Goal: Communication & Community: Answer question/provide support

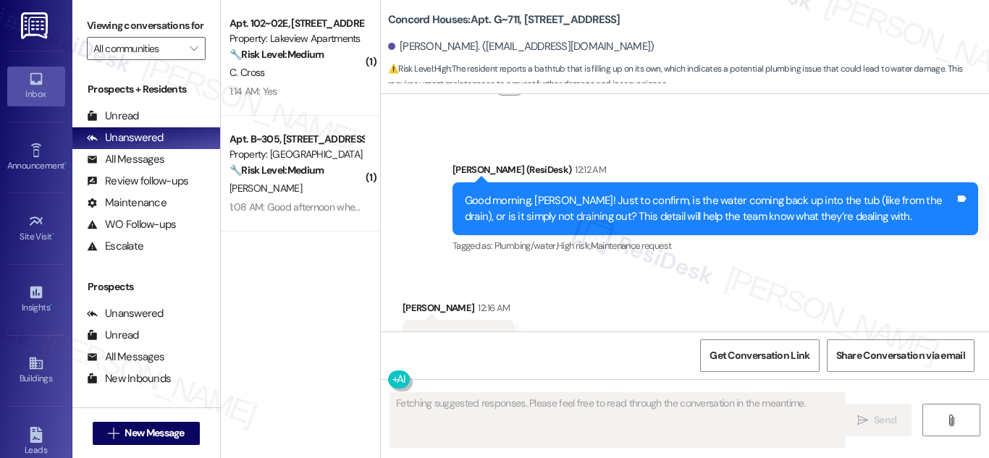
scroll to position [1962, 0]
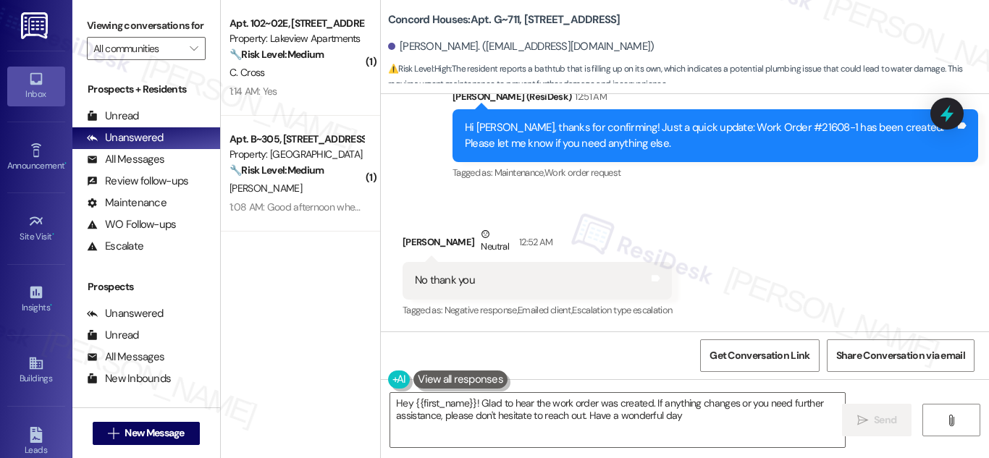
type textarea "Hey {{first_name}}! Glad to hear the work order was created. If anything change…"
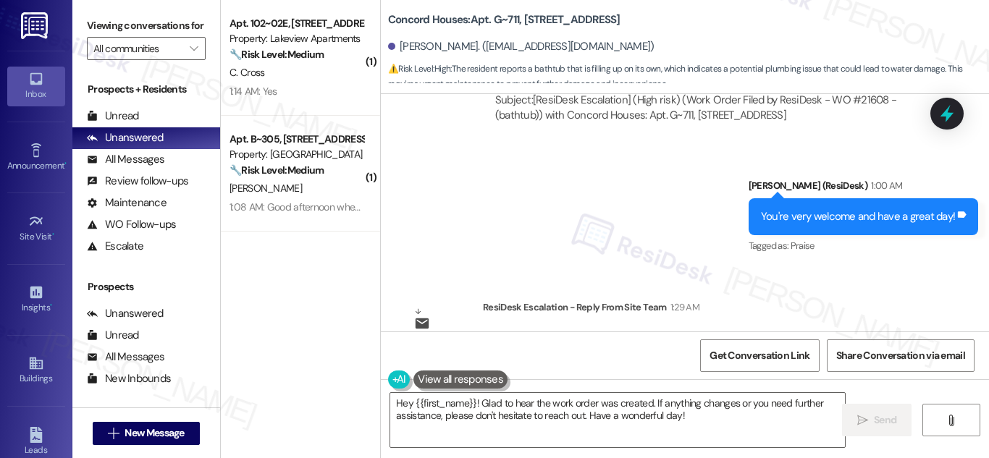
scroll to position [2411, 0]
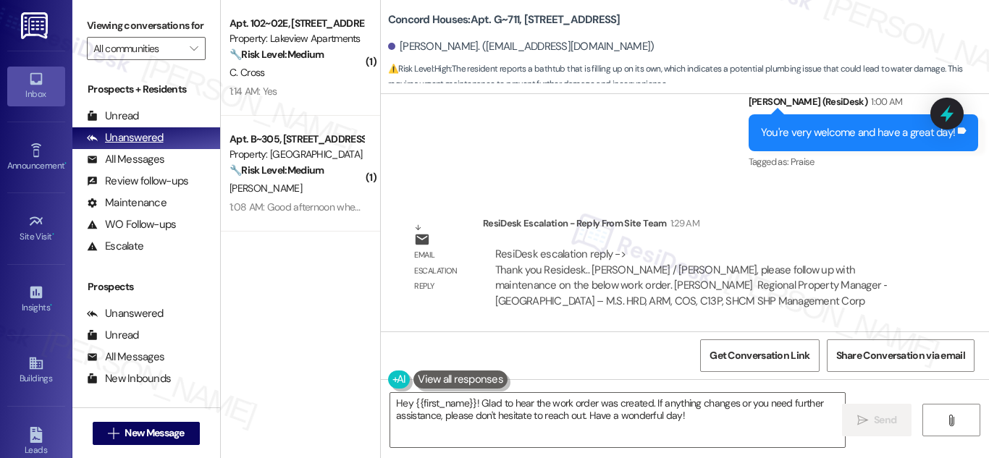
click at [126, 146] on div "Unanswered" at bounding box center [125, 137] width 77 height 15
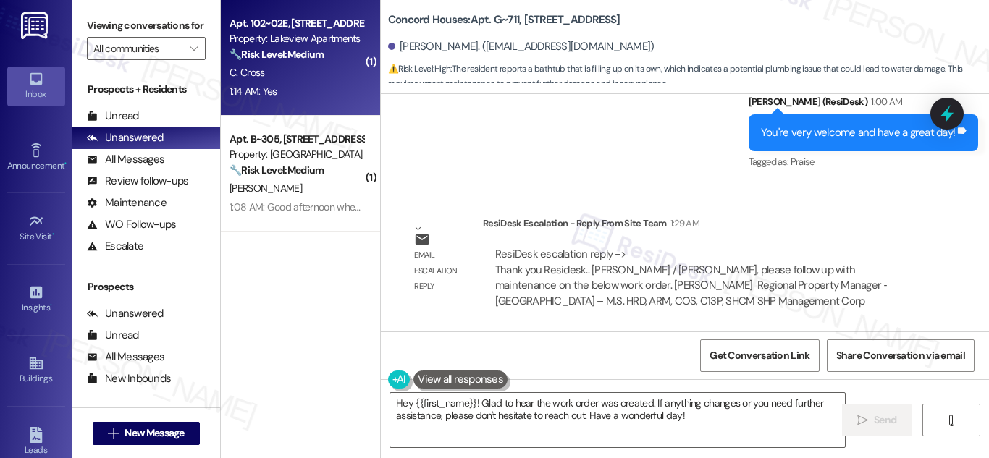
click at [294, 54] on strong "🔧 Risk Level: Medium" at bounding box center [277, 54] width 94 height 13
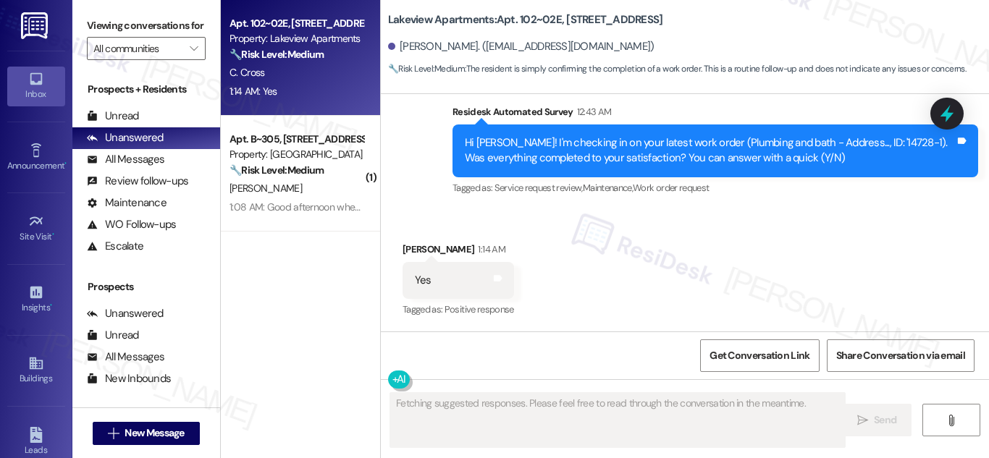
scroll to position [2701, 0]
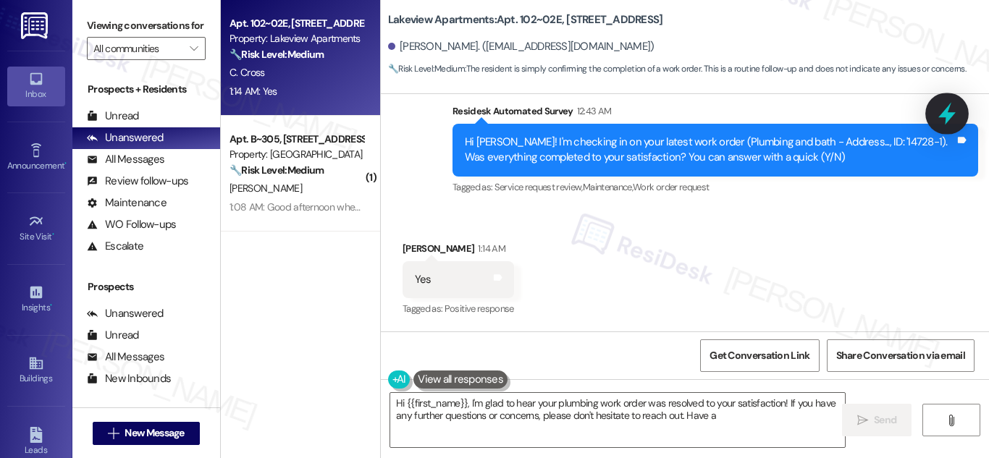
click at [949, 108] on icon at bounding box center [946, 114] width 17 height 22
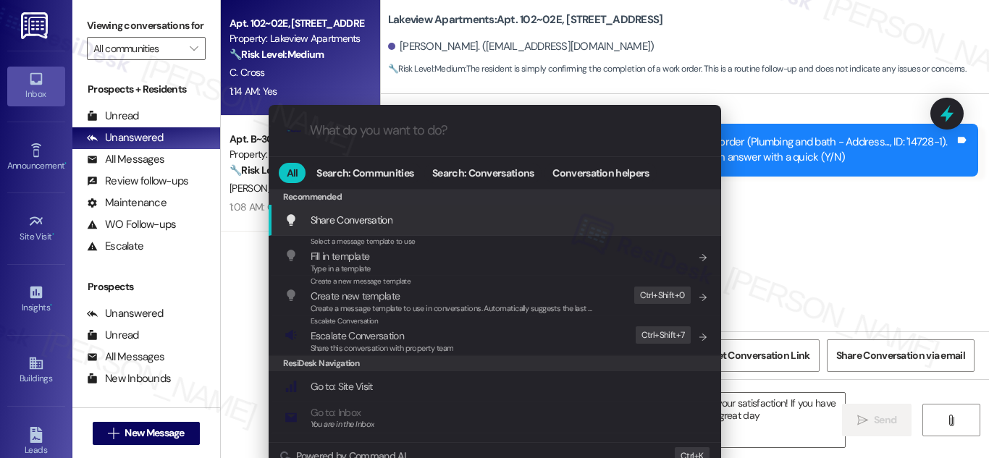
type textarea "Hi {{first_name}}, I'm glad to hear your plumbing work order was resolved to yo…"
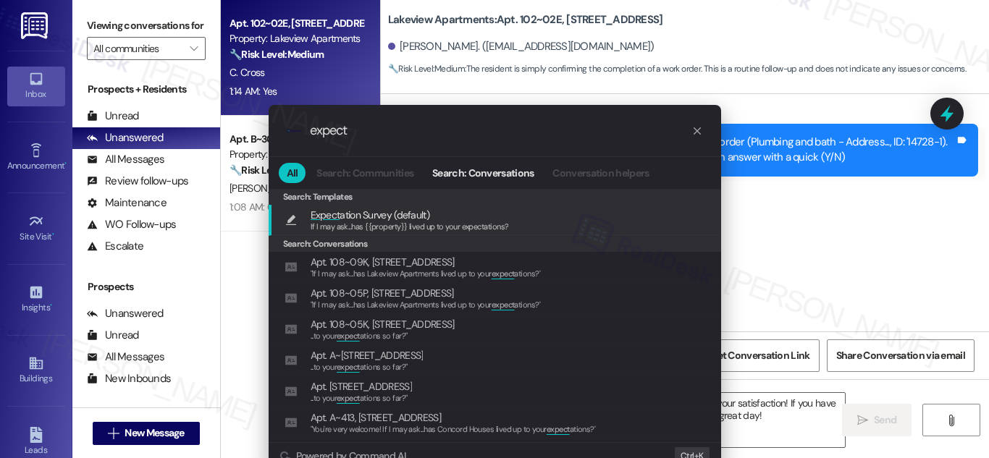
type input "expect"
click at [379, 215] on span "Expect ation Survey (default)" at bounding box center [370, 215] width 119 height 16
type textarea "If I may ask...has {{property}} lived up to your expectations?"
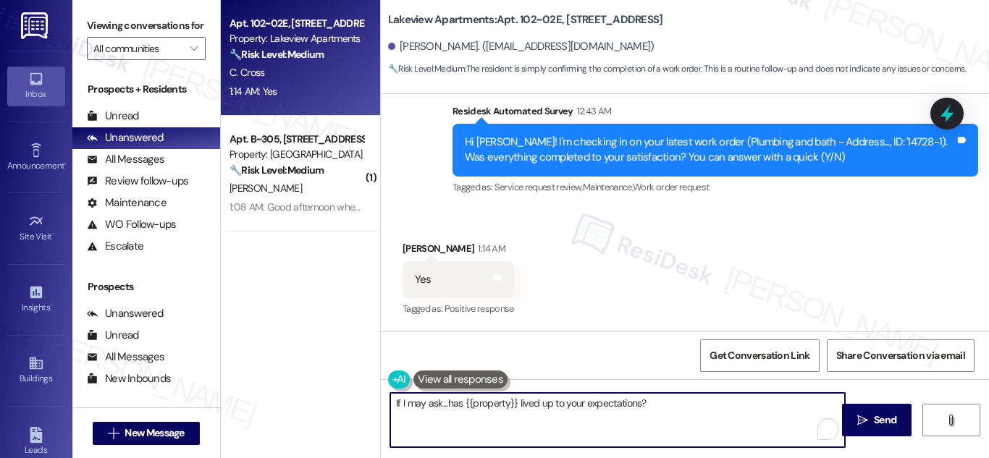
click at [867, 411] on button " Send" at bounding box center [877, 420] width 70 height 33
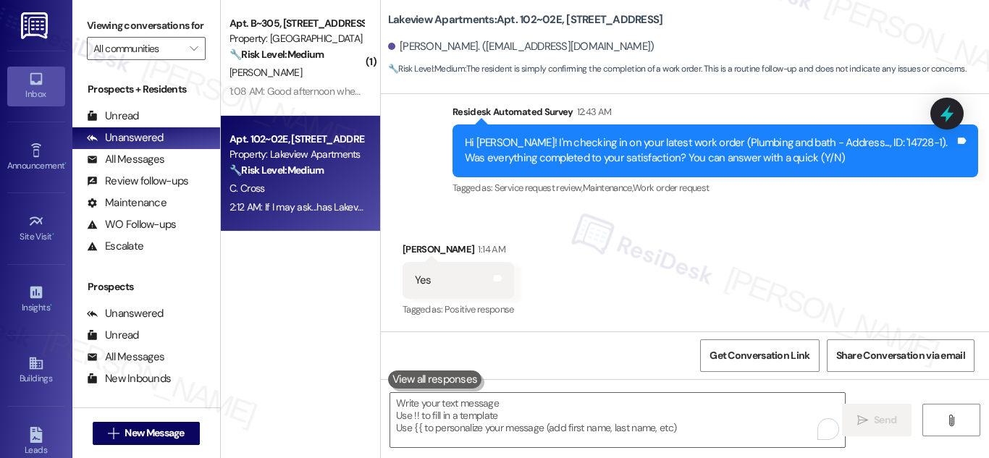
scroll to position [2801, 0]
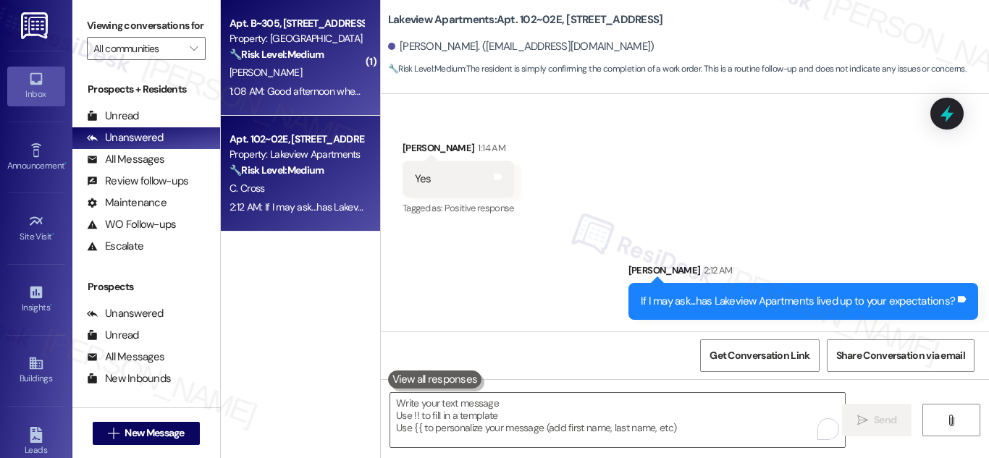
click at [269, 36] on div "Property: Concord Houses" at bounding box center [297, 38] width 134 height 15
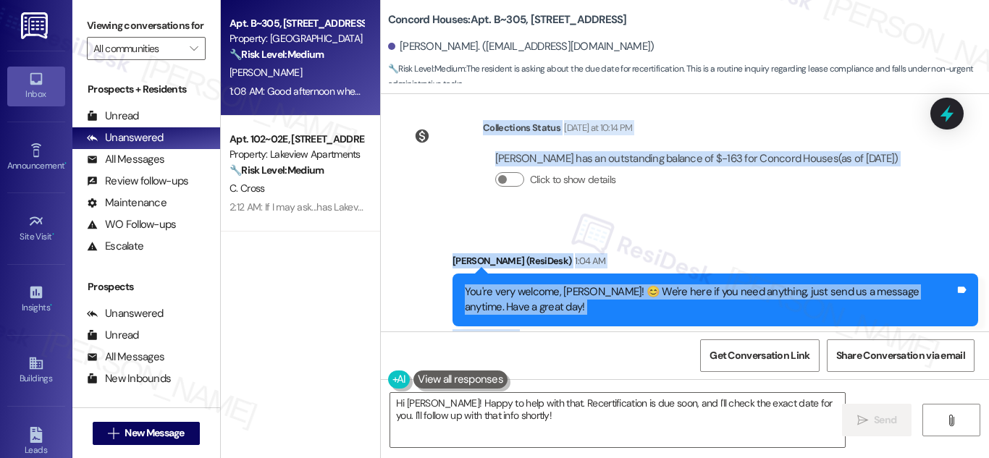
scroll to position [1310, 0]
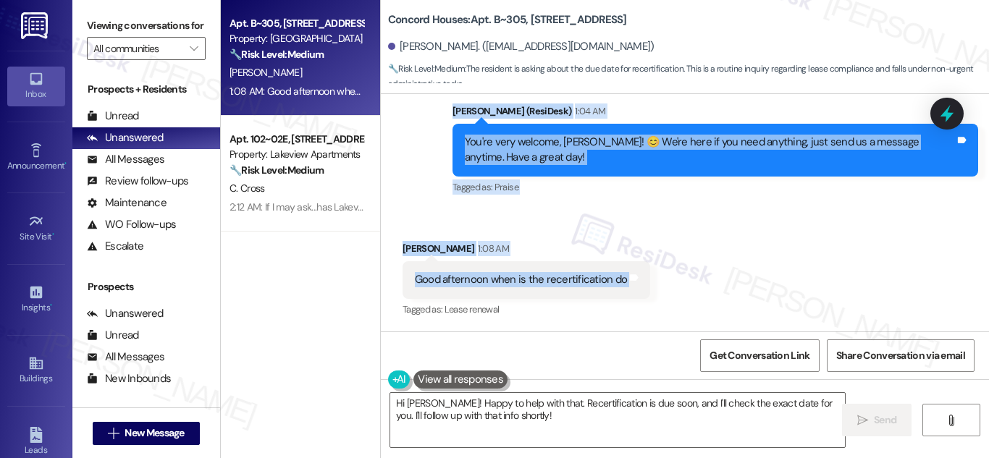
drag, startPoint x: 461, startPoint y: 263, endPoint x: 650, endPoint y: 279, distance: 190.4
click at [650, 279] on div "Lease started Feb 01, 2025 at 8:00 AM Survey, sent via SMS Residesk Automated S…" at bounding box center [685, 212] width 608 height 237
copy div "Hi Eduardo, I'm on the new offsite Resident Support Team for Concord Houses! My…"
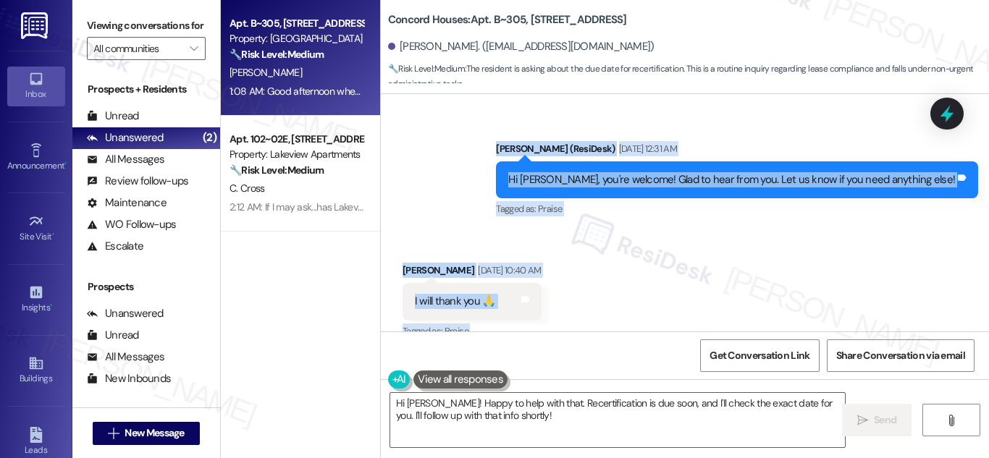
scroll to position [731, 0]
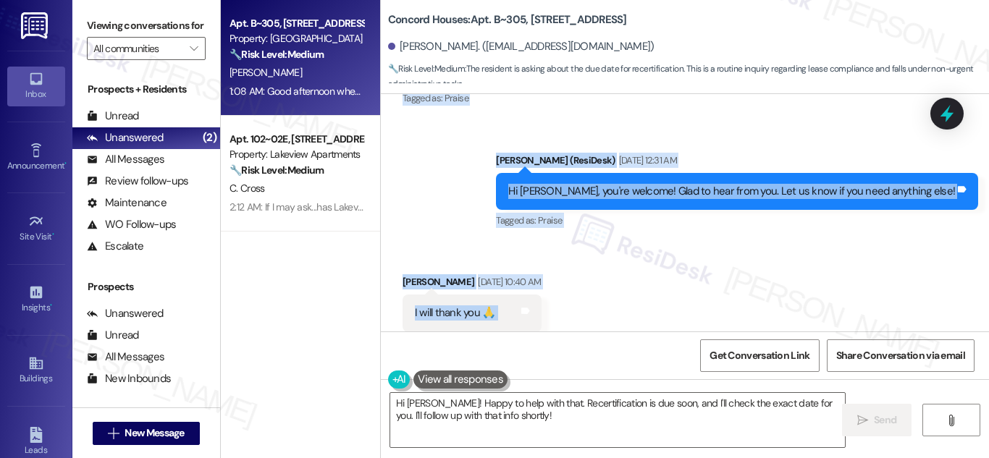
click at [463, 208] on div "Sent via SMS Sarah (ResiDesk) Sep 18, 2025 at 12:31 AM Hi Eduardo, you're welco…" at bounding box center [685, 181] width 608 height 122
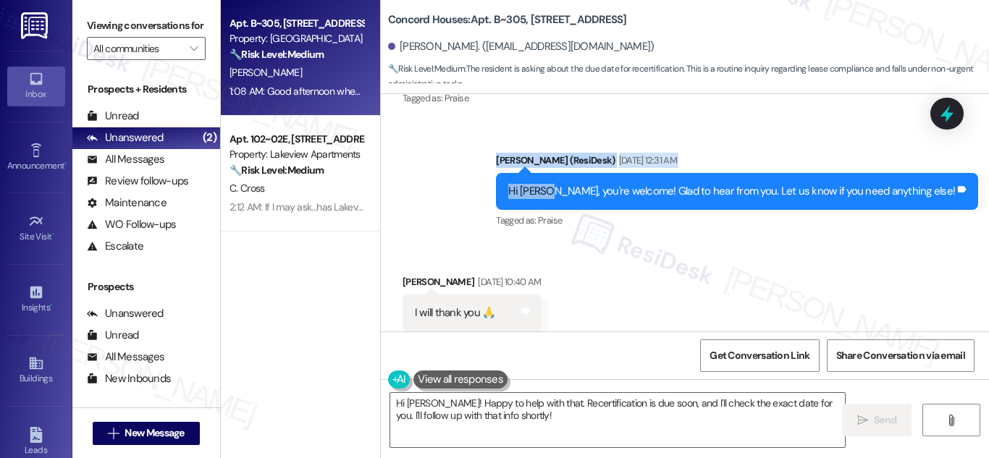
drag, startPoint x: 536, startPoint y: 157, endPoint x: 592, endPoint y: 206, distance: 74.9
click at [592, 206] on div "Sent via SMS Sarah (ResiDesk) Sep 18, 2025 at 12:31 AM Hi Eduardo, you're welco…" at bounding box center [737, 192] width 504 height 101
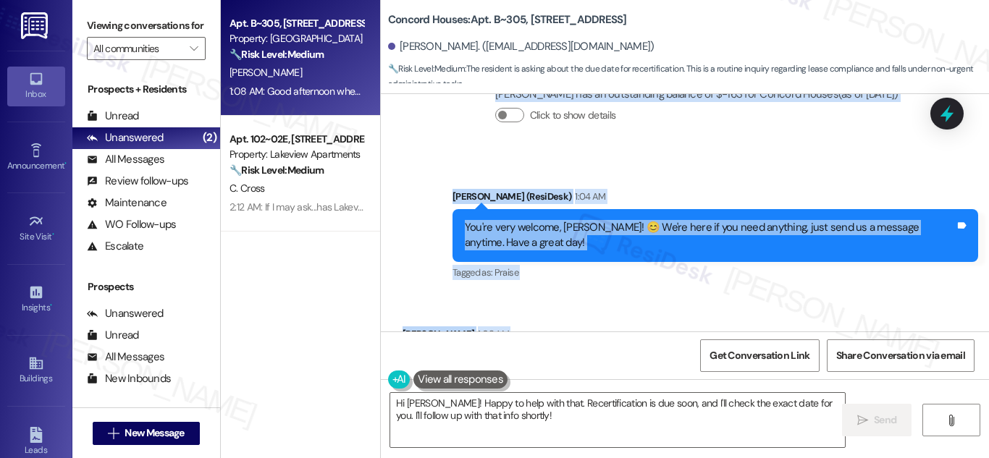
scroll to position [1310, 0]
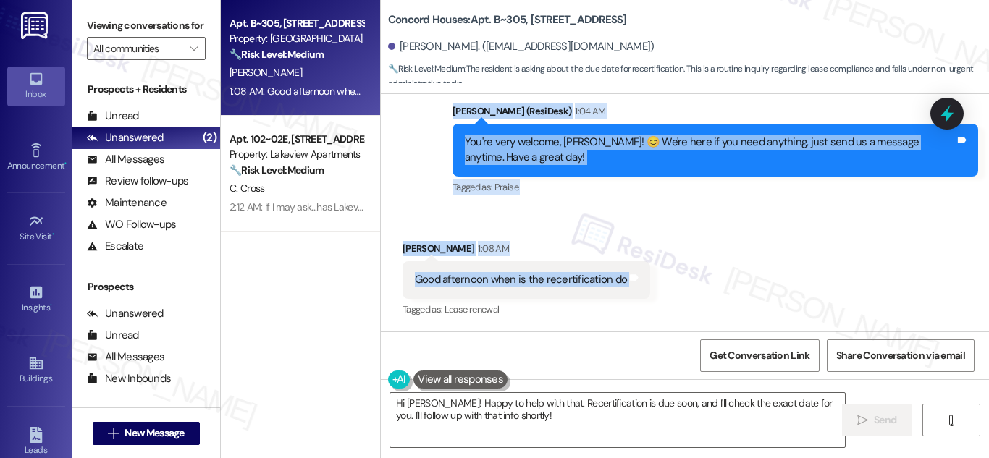
drag, startPoint x: 446, startPoint y: 231, endPoint x: 702, endPoint y: 279, distance: 260.0
click at [702, 279] on div "Lease started Feb 01, 2025 at 8:00 AM Survey, sent via SMS Residesk Automated S…" at bounding box center [685, 212] width 608 height 237
copy div "Residesk Automated Survey Sep 10, 2025 at 12:37 AM Hi Eduardo, I'm on the new o…"
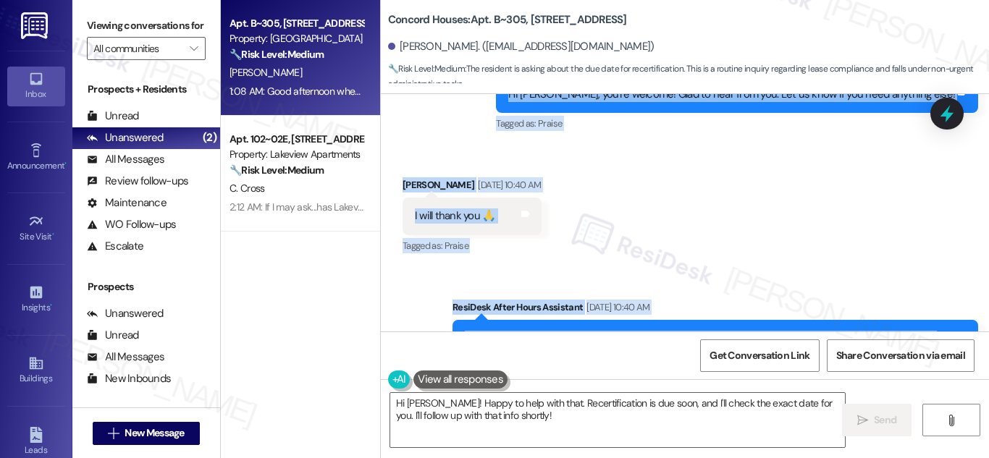
scroll to position [1014, 0]
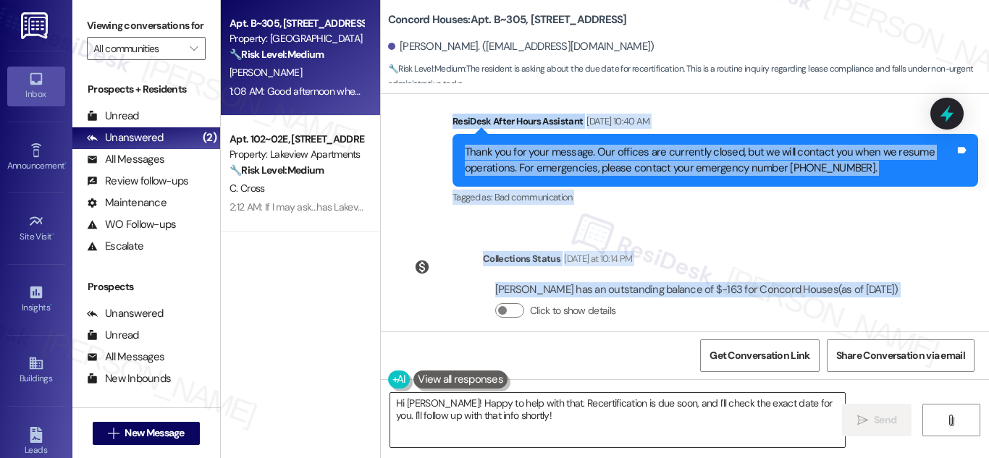
click at [505, 408] on textarea "Hi Eduardo! Happy to help with that. Recertification is due soon, and I'll chec…" at bounding box center [617, 420] width 455 height 54
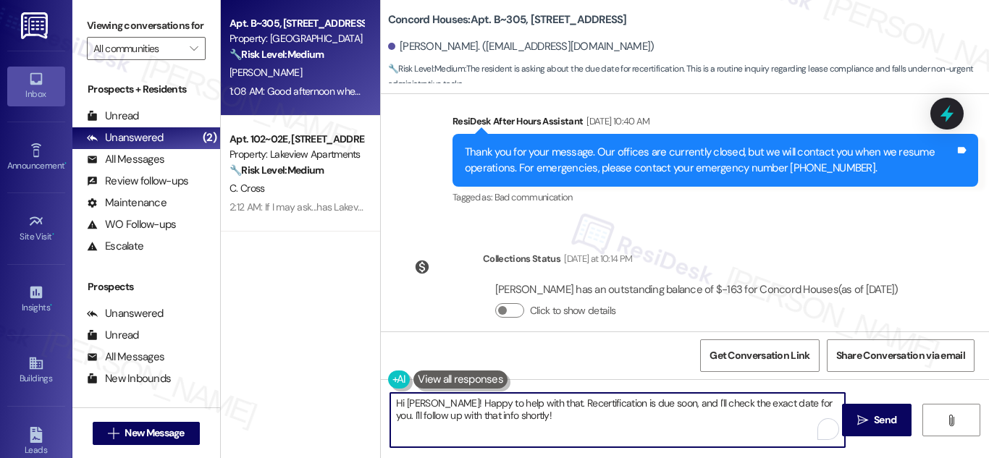
click at [505, 408] on textarea "Hi Eduardo! Happy to help with that. Recertification is due soon, and I'll chec…" at bounding box center [617, 420] width 455 height 54
paste textarea "Good afternoon, Eduardo! Thanks for reaching out. I’ll check on your recertific…"
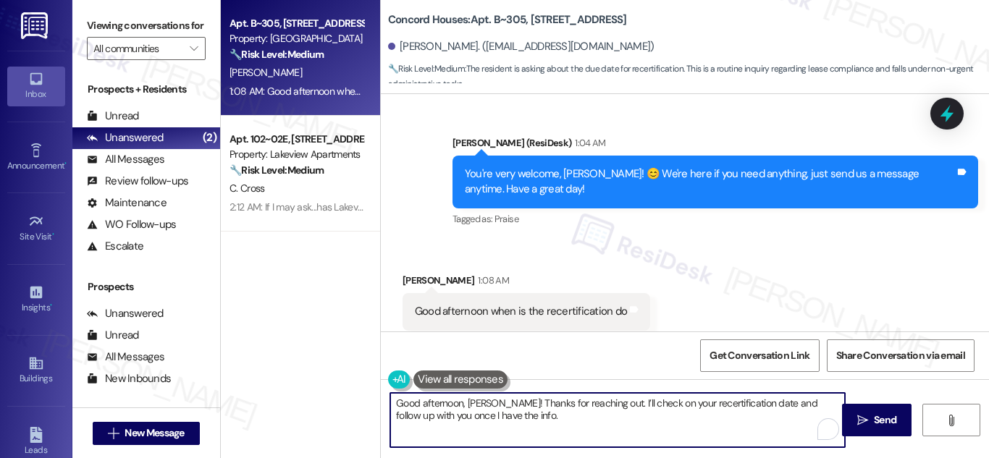
scroll to position [1310, 0]
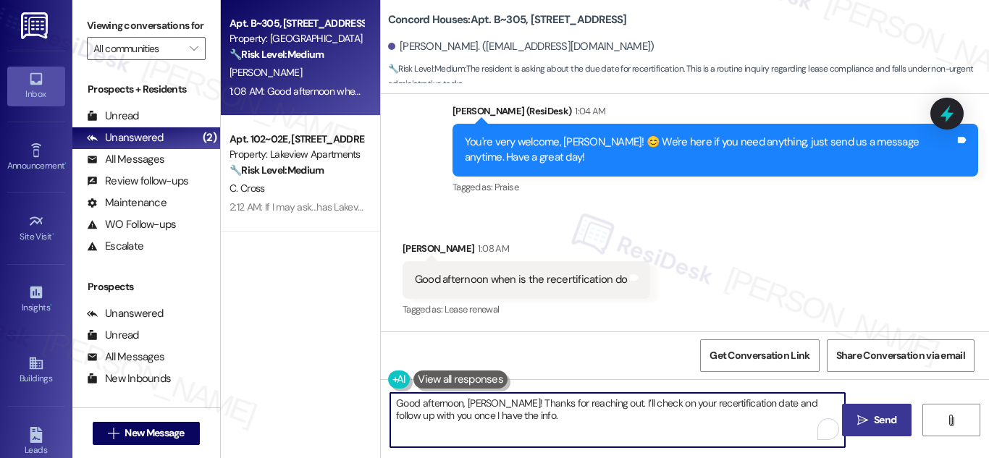
type textarea "Good afternoon, Eduardo! Thanks for reaching out. I’ll check on your recertific…"
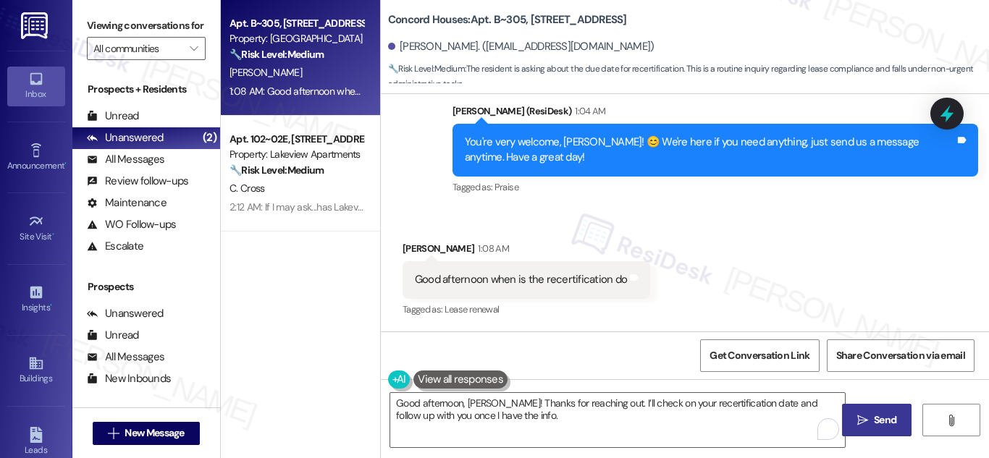
click at [883, 425] on span "Send" at bounding box center [885, 420] width 22 height 15
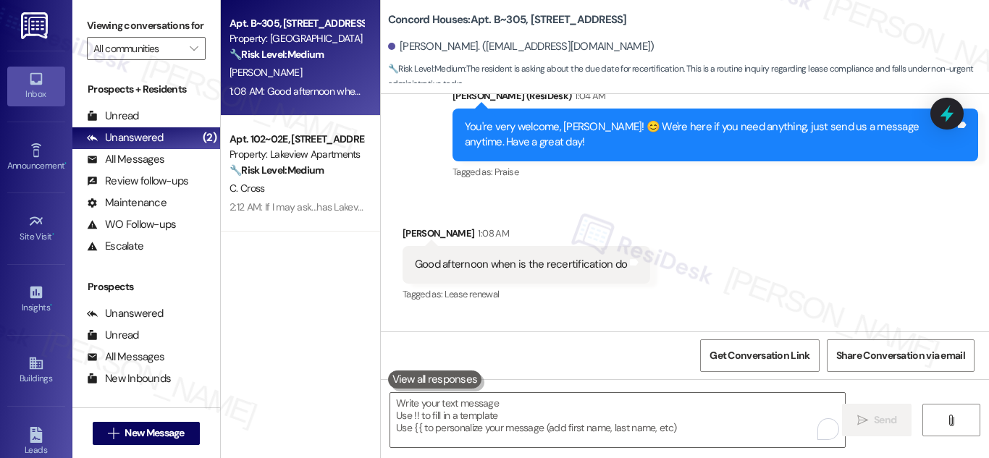
scroll to position [1309, 0]
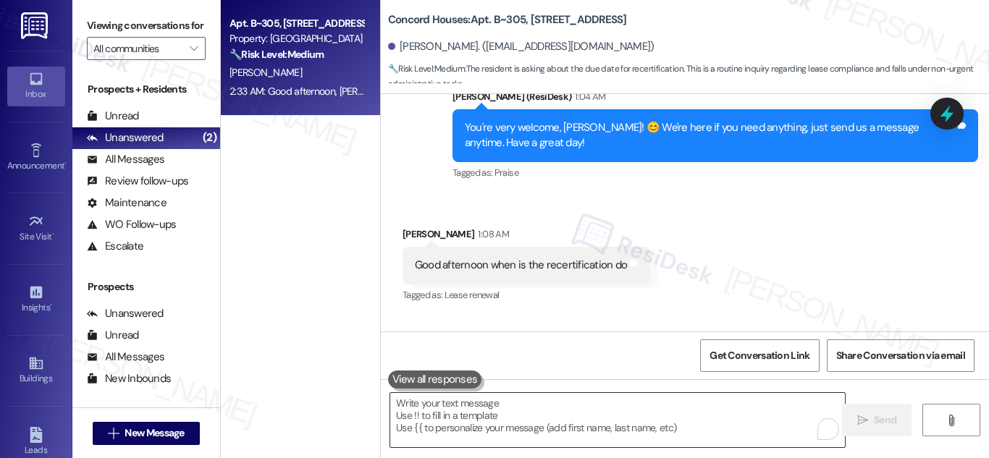
click at [521, 416] on textarea "To enrich screen reader interactions, please activate Accessibility in Grammarl…" at bounding box center [617, 420] width 455 height 54
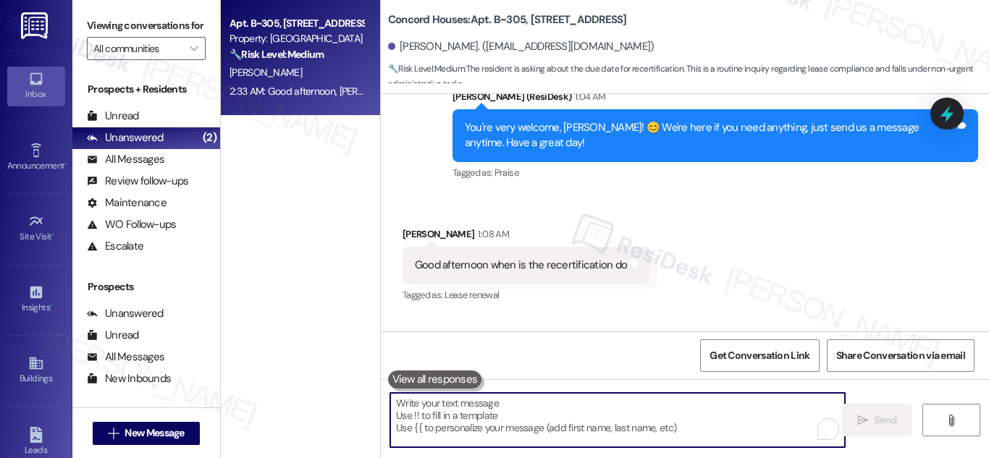
click at [940, 115] on icon at bounding box center [947, 113] width 19 height 19
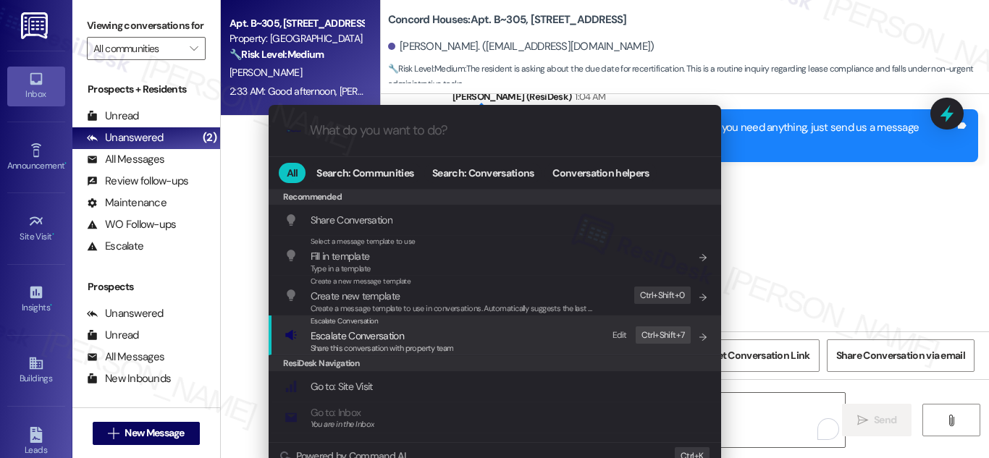
click at [336, 337] on span "Escalate Conversation" at bounding box center [357, 335] width 93 height 13
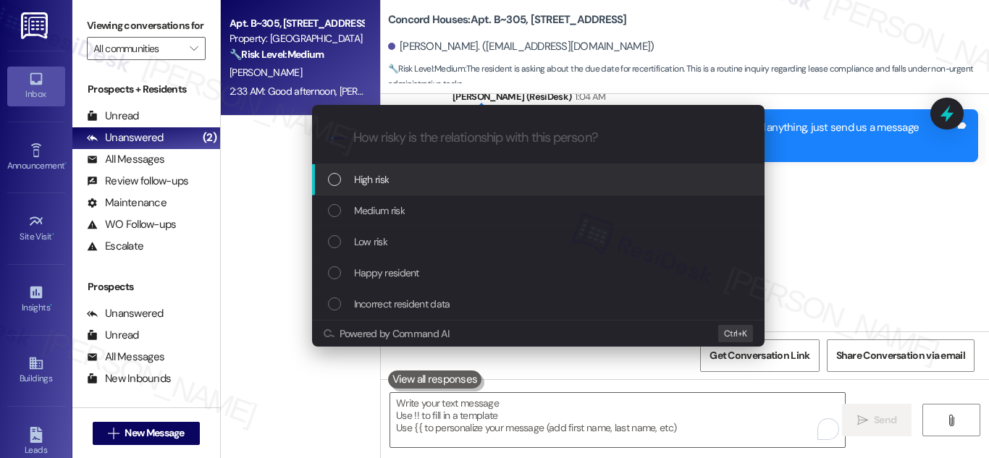
paste input "Follow-Up: Recertification Date for Eduardo Ortega (Concord Houses)"
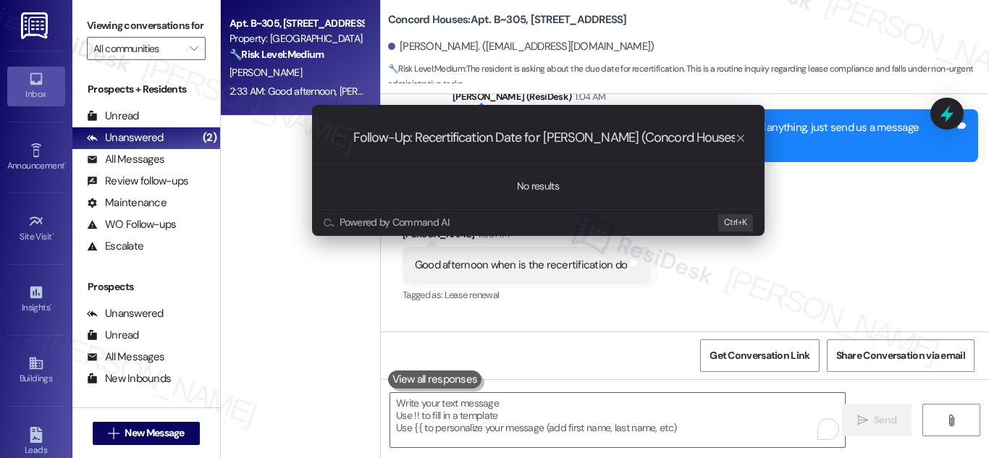
type input "Follow-Up: Recertification Date for Eduardo Ortega (Concord Houses)"
drag, startPoint x: 746, startPoint y: 140, endPoint x: 728, endPoint y: 139, distance: 17.4
click at [744, 139] on icon "progress bar" at bounding box center [741, 139] width 12 height 12
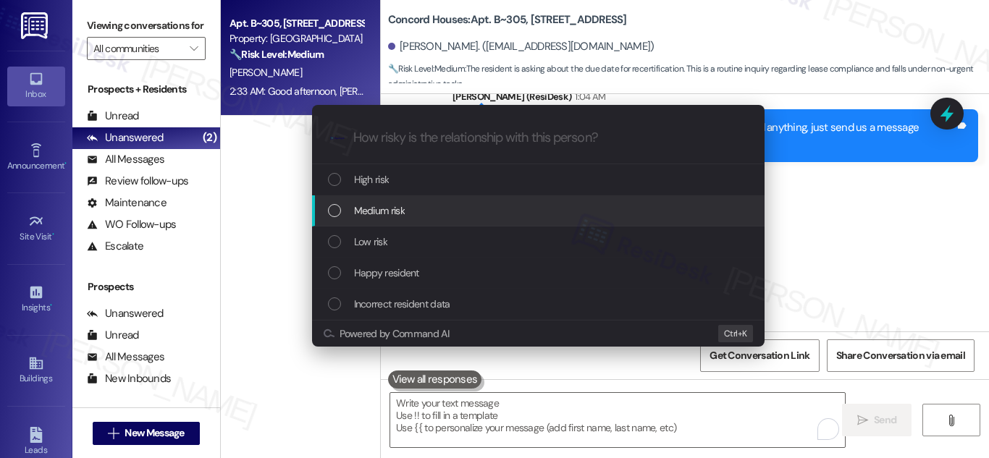
click at [337, 212] on div "List of options" at bounding box center [334, 210] width 13 height 13
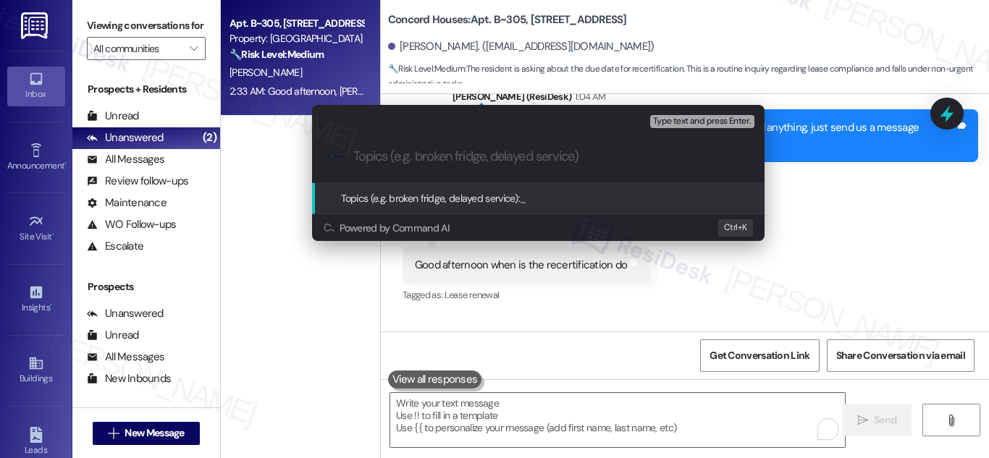
paste input "Follow-Up: Recertification Date for Eduardo Ortega (Concord Houses)"
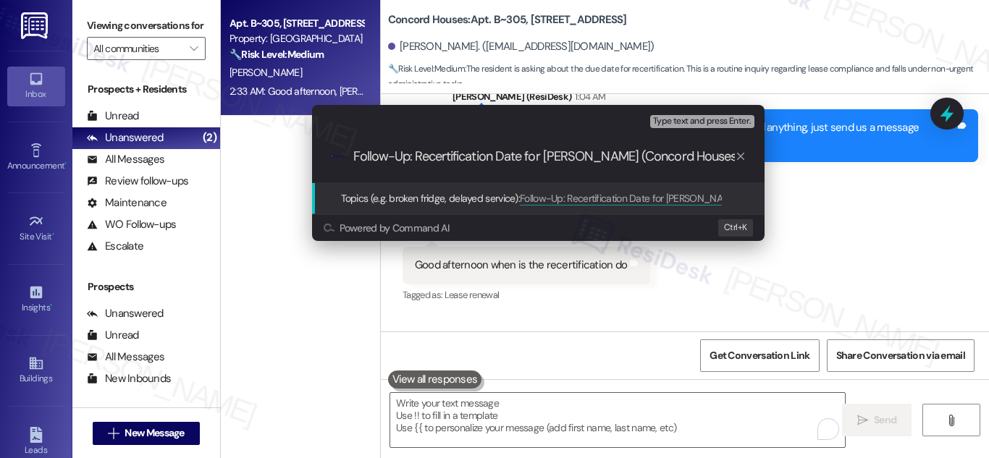
type input "Follow-Up: Recertification Date for Eduardo Ortega (Concord Houses)"
click at [417, 197] on span "Topics (e.g. broken fridge, delayed service):" at bounding box center [431, 198] width 180 height 13
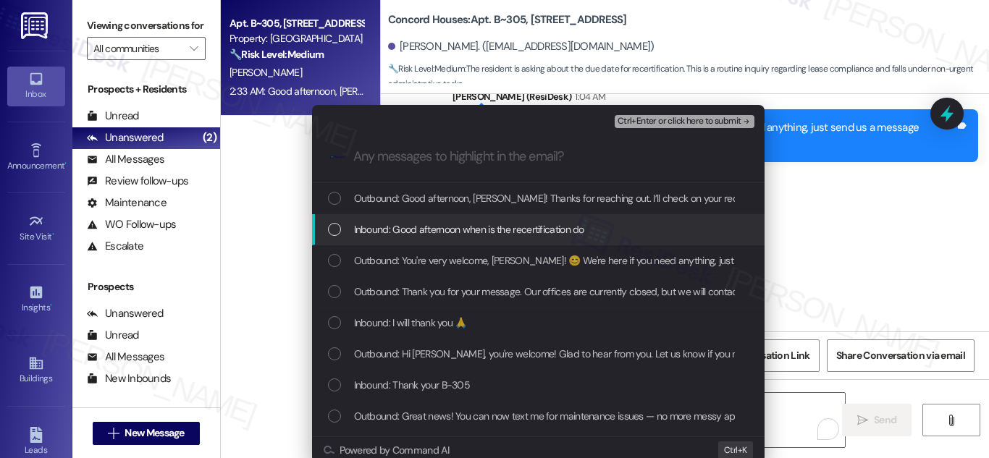
click at [323, 227] on div "Inbound: Good afternoon when is the recertification do" at bounding box center [538, 229] width 453 height 31
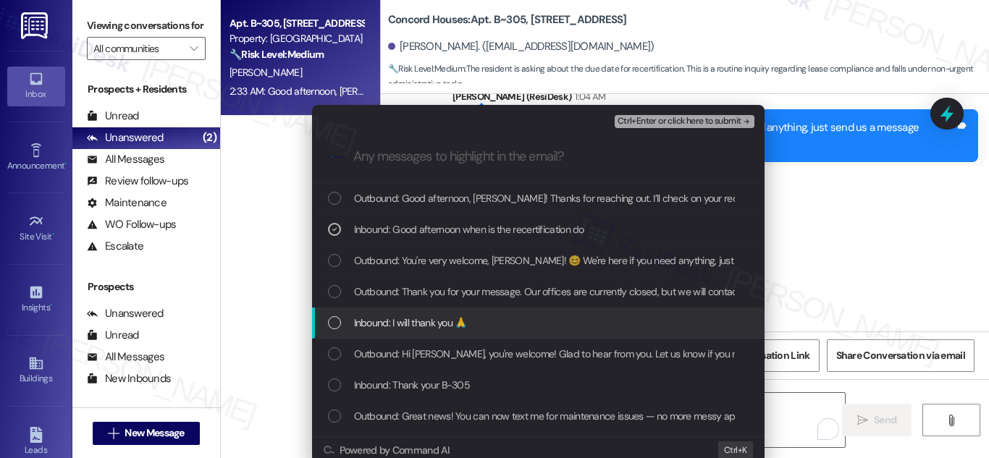
click at [329, 326] on div "List of options" at bounding box center [334, 322] width 13 height 13
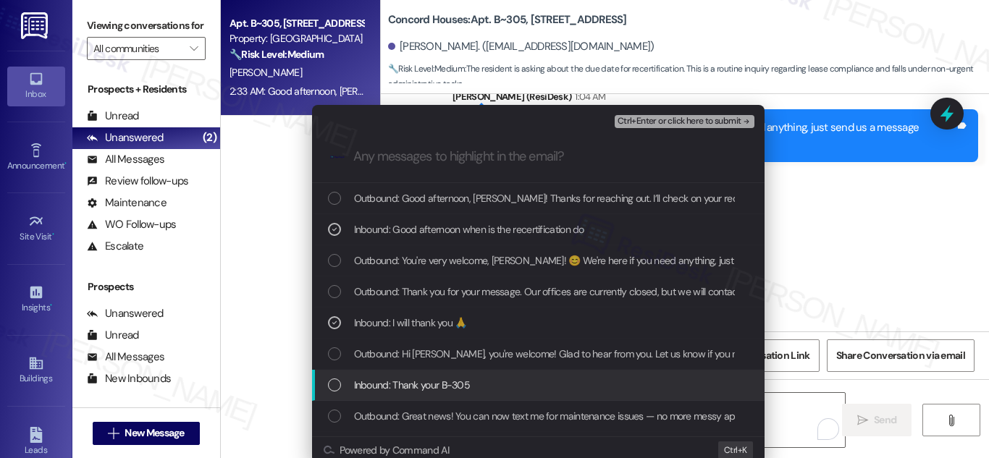
click at [330, 389] on div "List of options" at bounding box center [334, 385] width 13 height 13
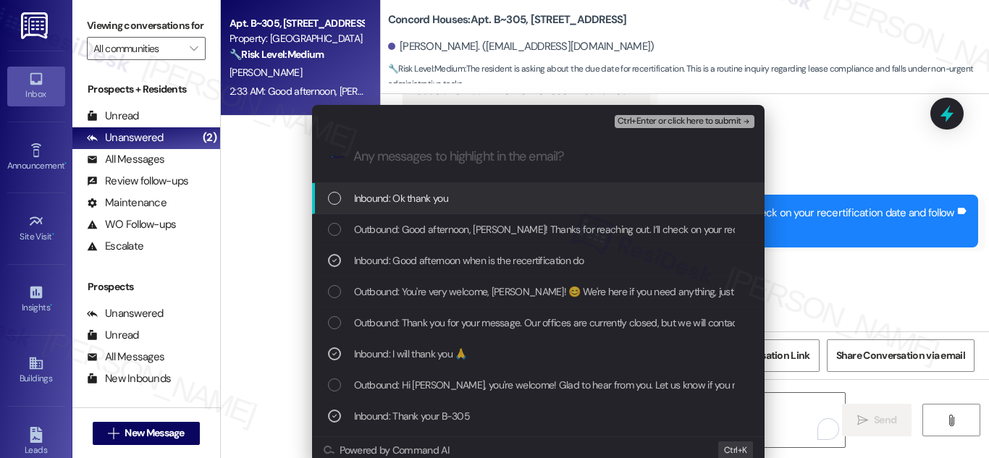
scroll to position [1527, 0]
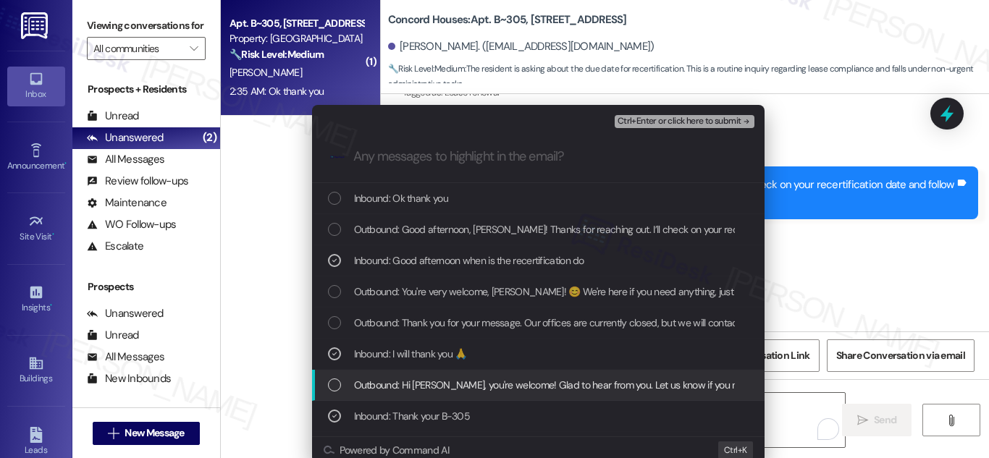
click at [330, 382] on div "List of options" at bounding box center [334, 385] width 13 height 13
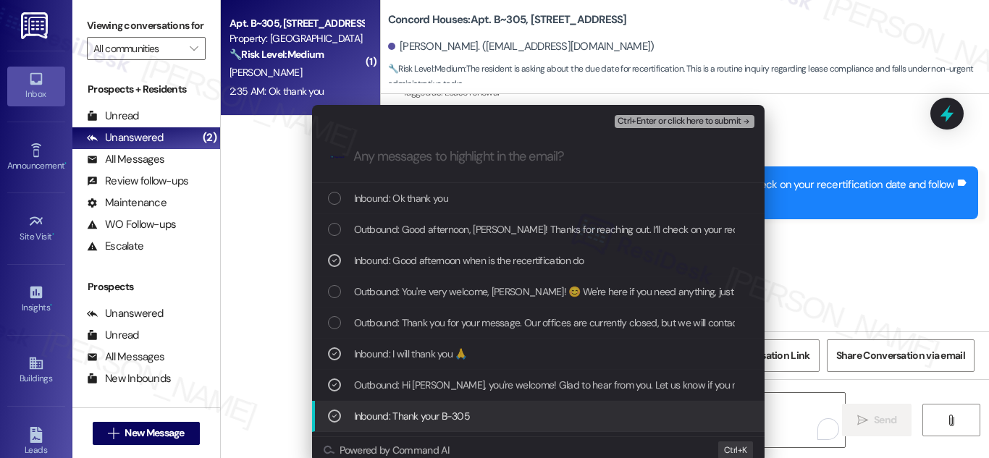
click at [328, 415] on div "List of options" at bounding box center [334, 416] width 13 height 13
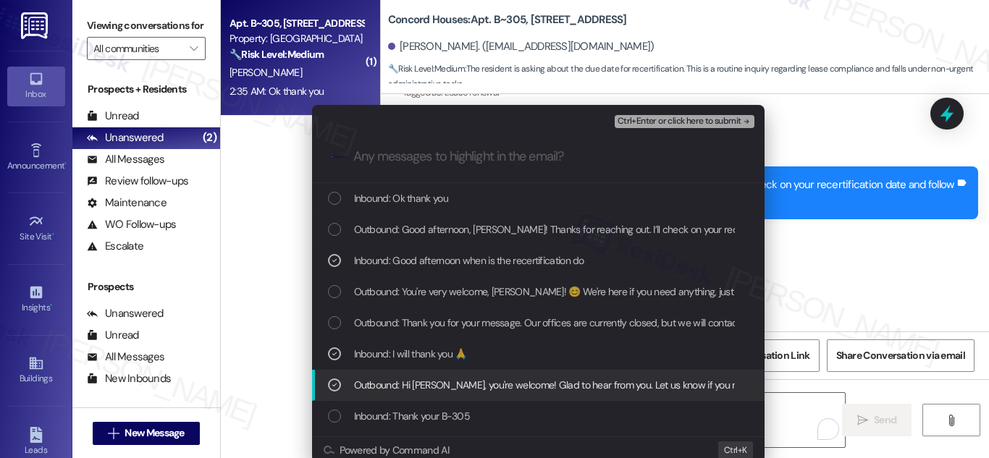
click at [336, 381] on icon "List of options" at bounding box center [334, 385] width 10 height 10
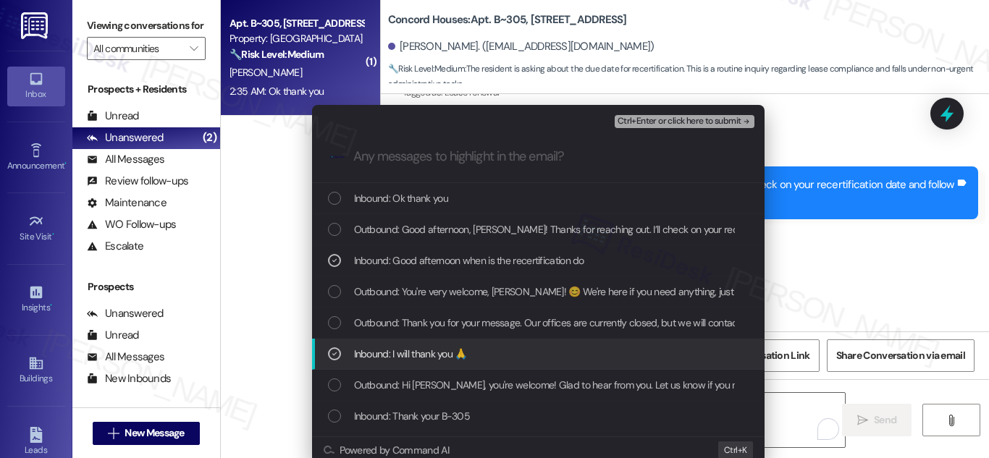
click at [339, 348] on div "Inbound: I will thank you 🙏" at bounding box center [540, 354] width 424 height 16
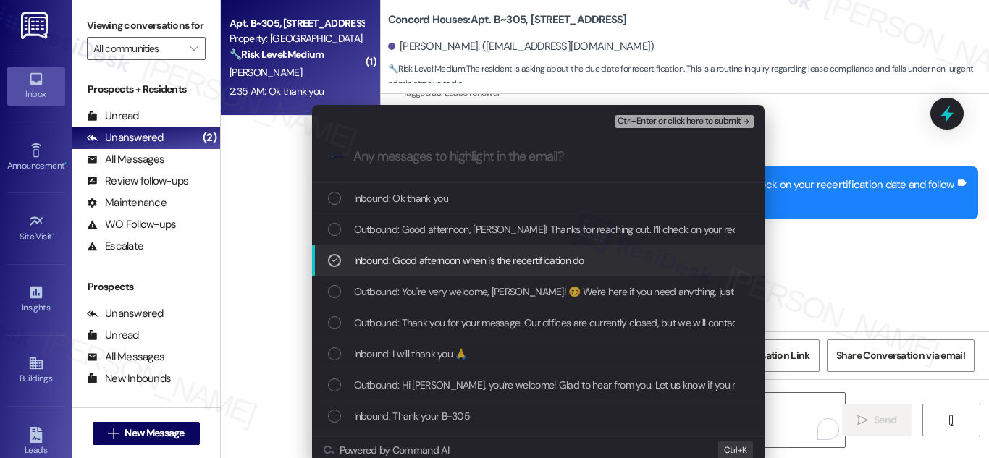
click at [332, 256] on icon "List of options" at bounding box center [334, 261] width 10 height 10
click at [332, 256] on div "List of options" at bounding box center [334, 260] width 13 height 13
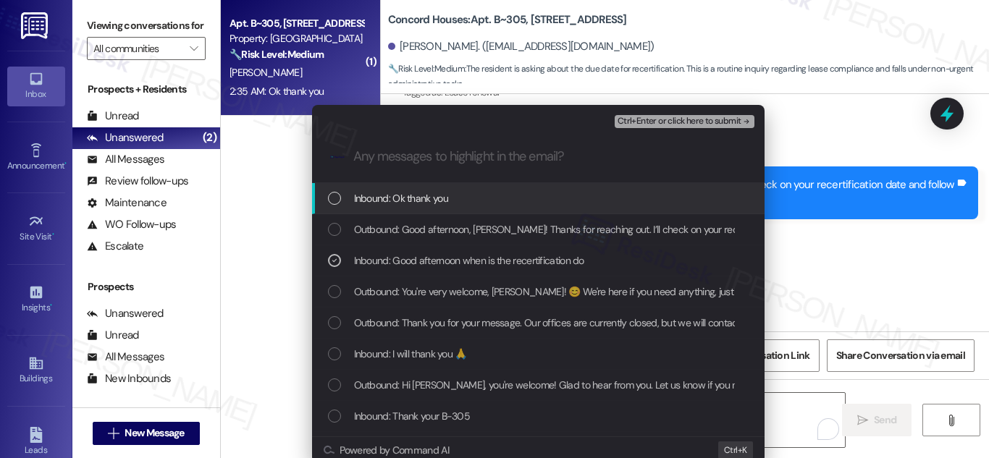
click at [675, 125] on span "Ctrl+Enter or click here to submit" at bounding box center [680, 122] width 124 height 10
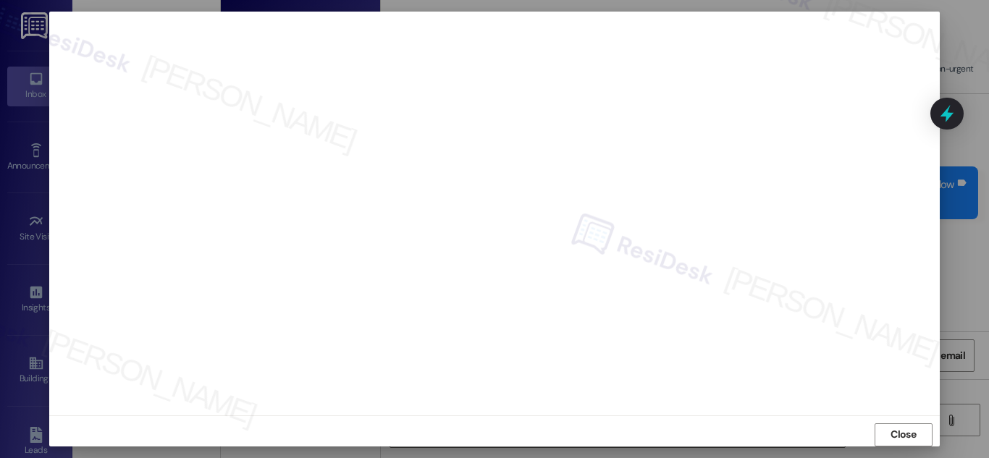
scroll to position [16, 0]
click at [907, 420] on span "Close" at bounding box center [903, 427] width 25 height 15
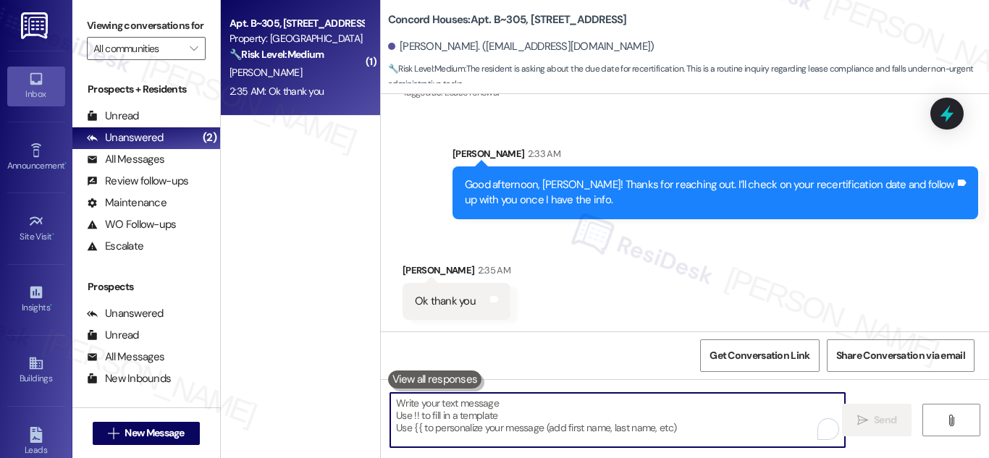
scroll to position [1528, 0]
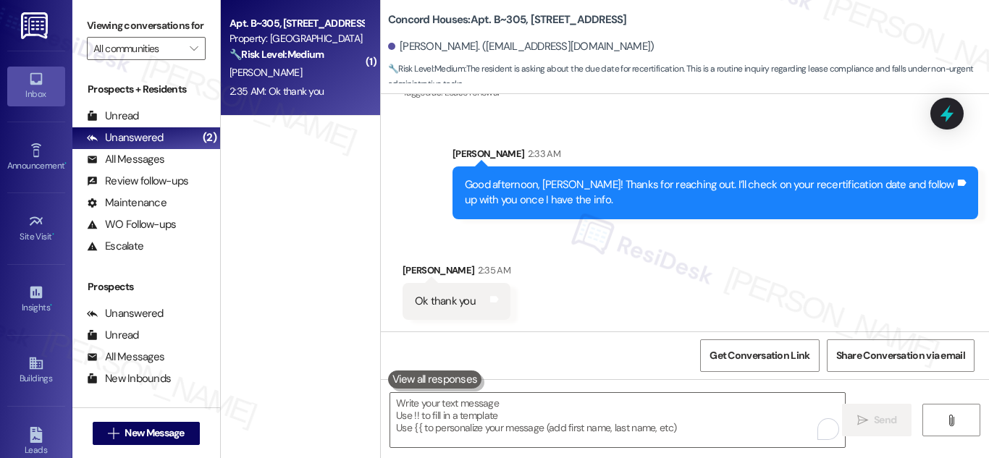
click at [955, 109] on icon at bounding box center [947, 113] width 19 height 19
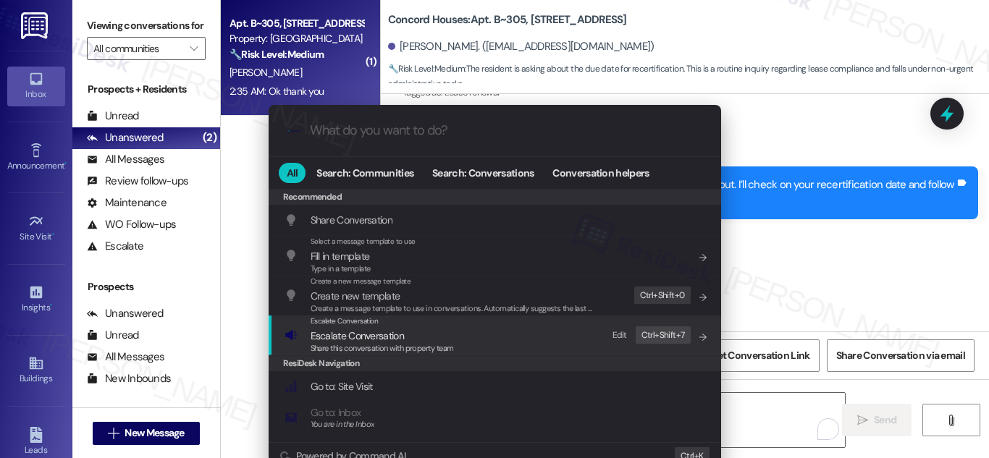
click at [336, 343] on span "Share this conversation with property team" at bounding box center [382, 348] width 143 height 10
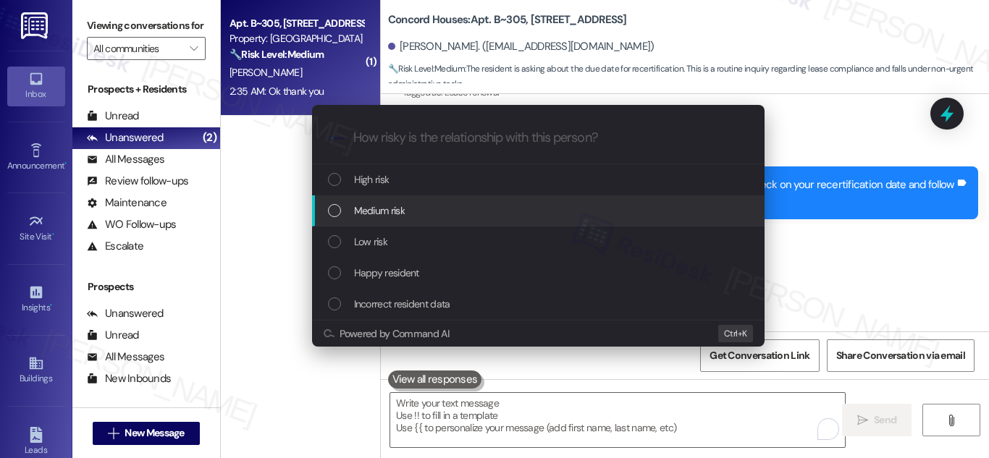
click at [379, 208] on span "Medium risk" at bounding box center [379, 211] width 51 height 16
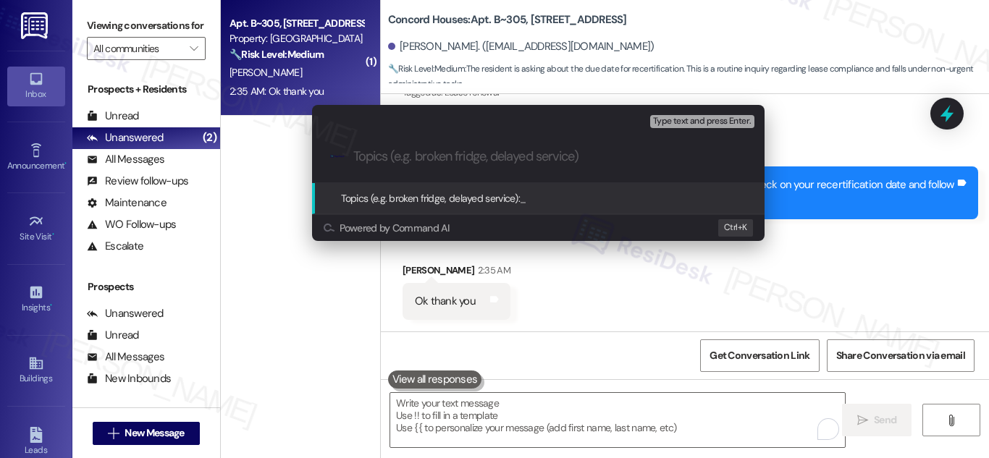
click at [448, 149] on input "Topics (e.g. broken fridge, delayed service)" at bounding box center [549, 156] width 393 height 15
paste input "Follow-Up: Recertification Date for Eduardo Ortega (Concord Houses)"
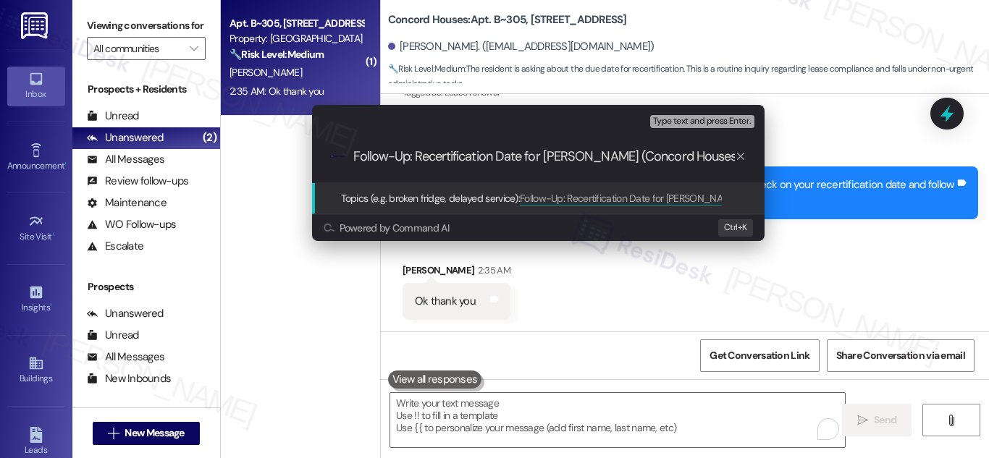
type input "Follow-Up: Recertification Date for Eduardo Ortega (Concord Houses)"
click at [673, 123] on span "Type text and press Enter." at bounding box center [702, 122] width 98 height 10
click at [697, 121] on span "Type text and press Enter." at bounding box center [702, 122] width 98 height 10
click at [742, 153] on icon "progress bar" at bounding box center [741, 157] width 12 height 12
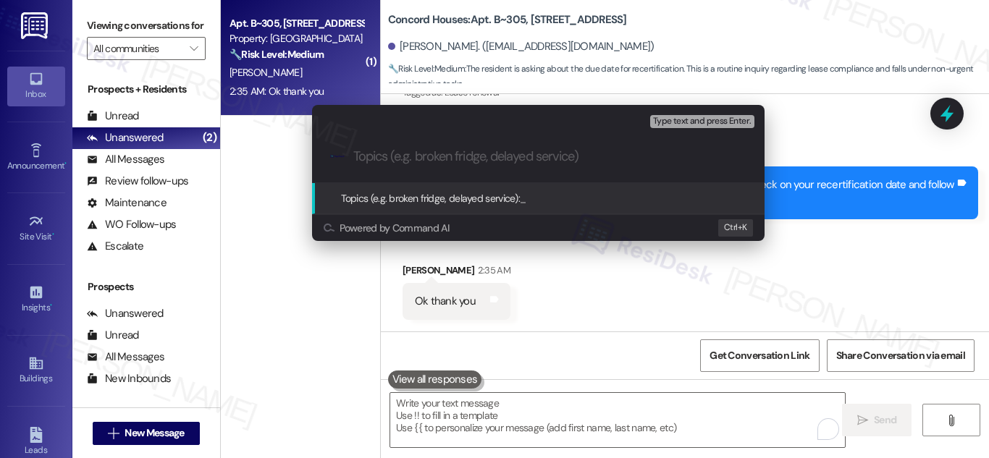
drag, startPoint x: 434, startPoint y: 196, endPoint x: 447, endPoint y: 157, distance: 41.5
click at [447, 157] on div "Escalate Conversation Medium risk Topics (e.g. broken fridge, delayed service) …" at bounding box center [538, 173] width 453 height 136
click at [447, 157] on input "Topics (e.g. broken fridge, delayed service)" at bounding box center [549, 156] width 393 height 15
paste input "Follow-Up: Recertification Date for Eduardo Ortega (Concord Houses)"
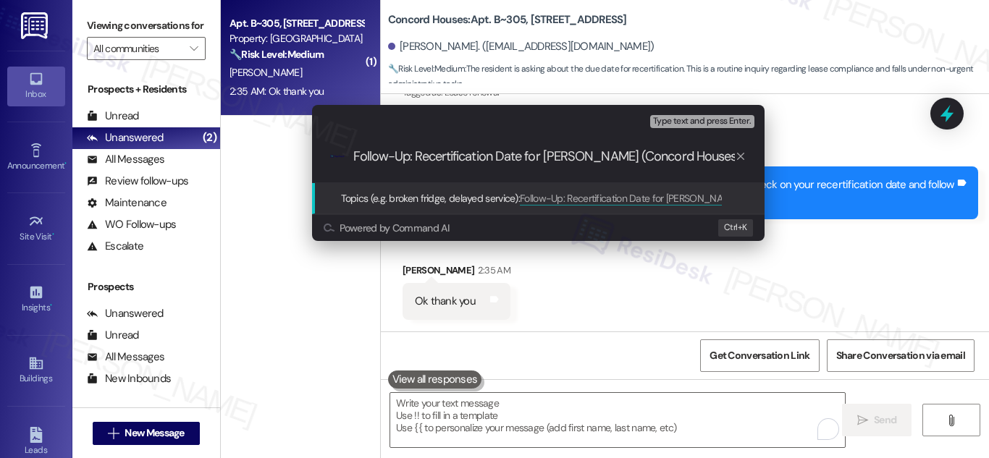
type input "Follow-Up: Recertification Date for Eduardo Ortega (Concord Houses)"
click at [424, 185] on div "Topics (e.g. broken fridge, delayed service): Follow-Up: Recertification Date f…" at bounding box center [538, 198] width 453 height 31
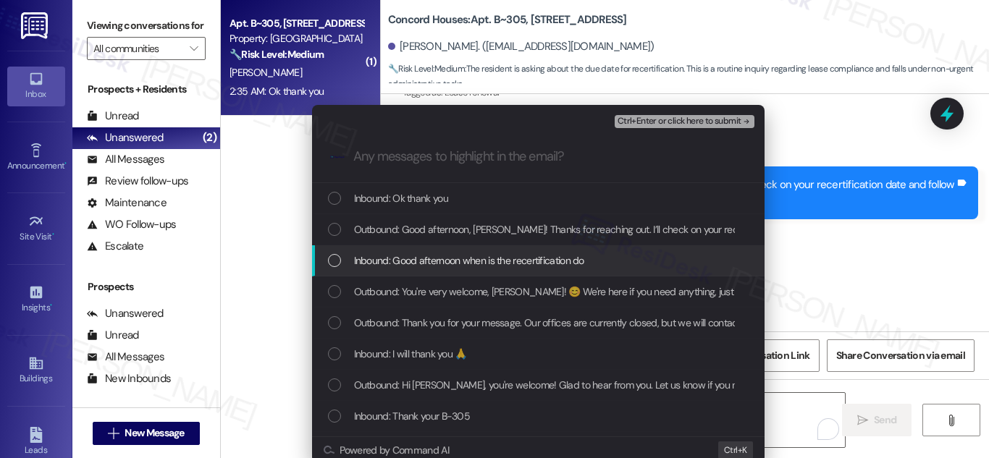
click at [335, 262] on div "List of options" at bounding box center [334, 260] width 13 height 13
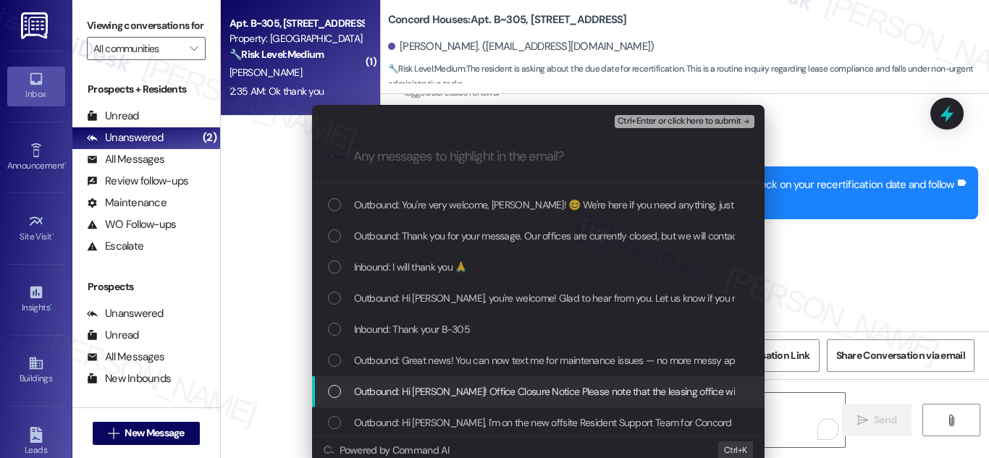
scroll to position [89, 0]
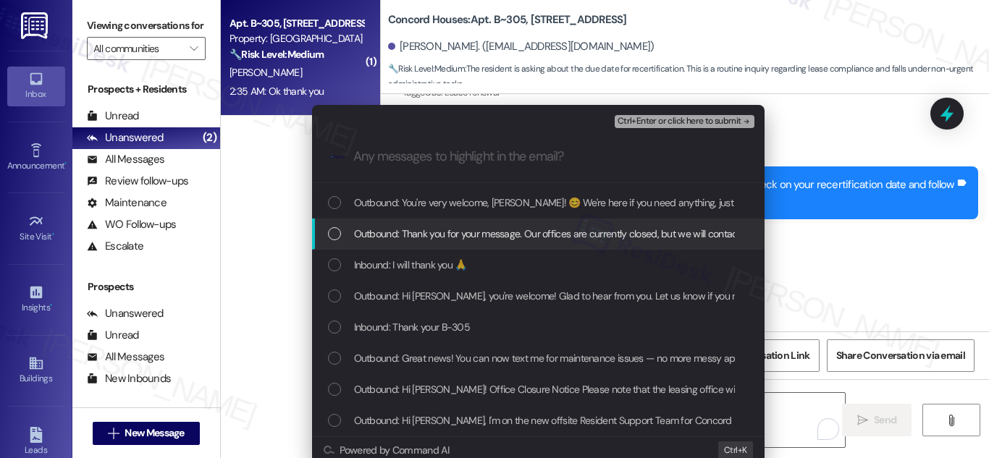
click at [725, 117] on span "Ctrl+Enter or click here to submit" at bounding box center [680, 122] width 124 height 10
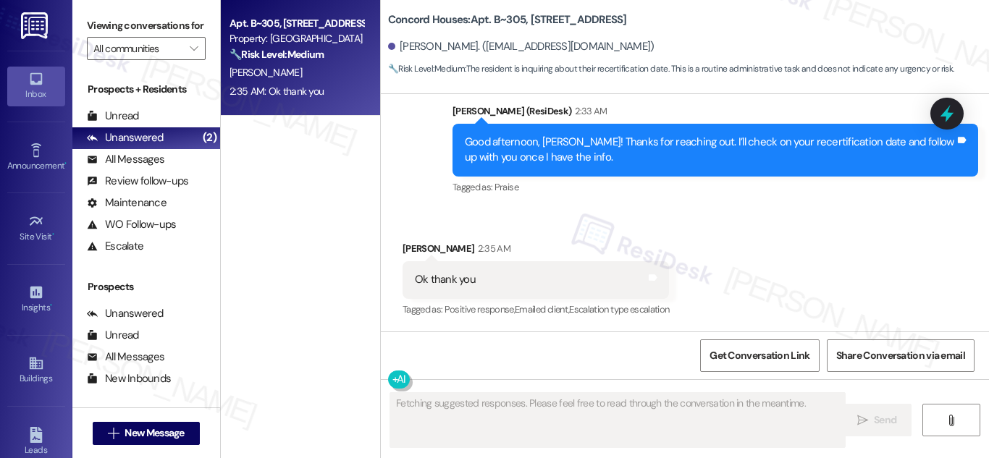
scroll to position [1570, 0]
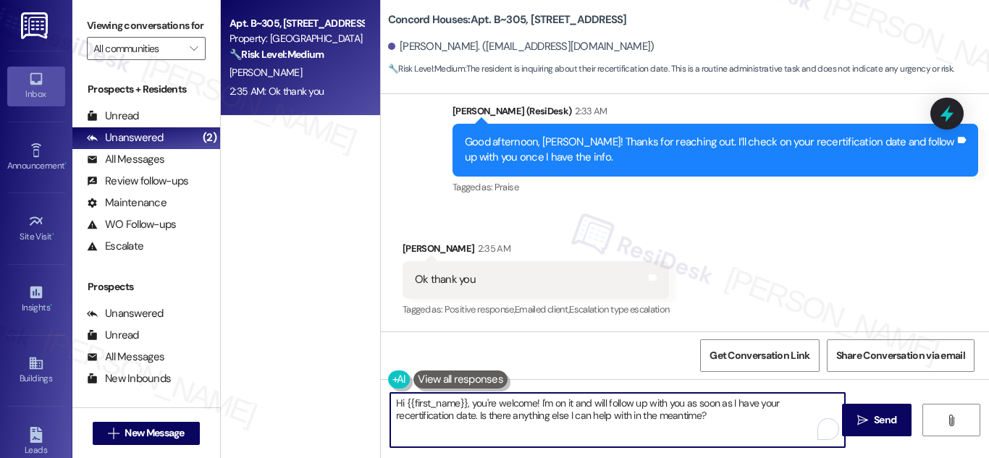
click at [664, 413] on textarea "Hi {{first_name}}, you're welcome! I'm on it and will follow up with you as soo…" at bounding box center [617, 420] width 455 height 54
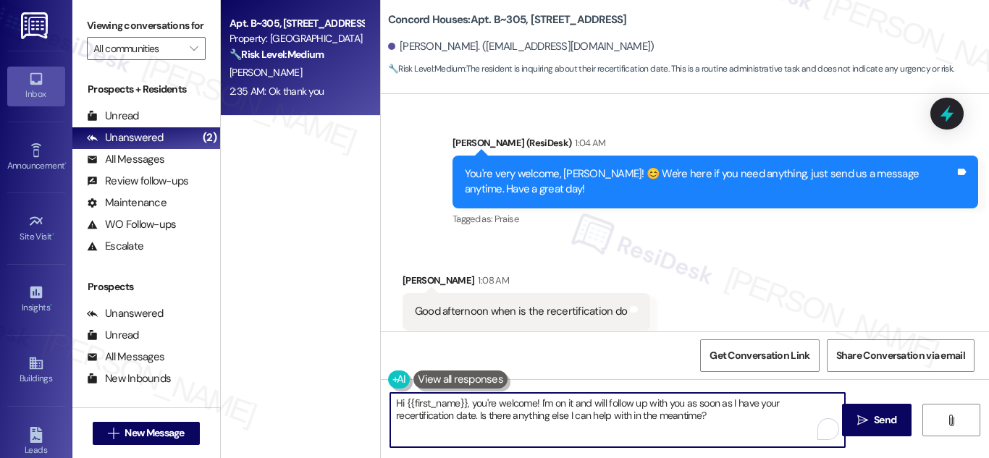
scroll to position [1353, 0]
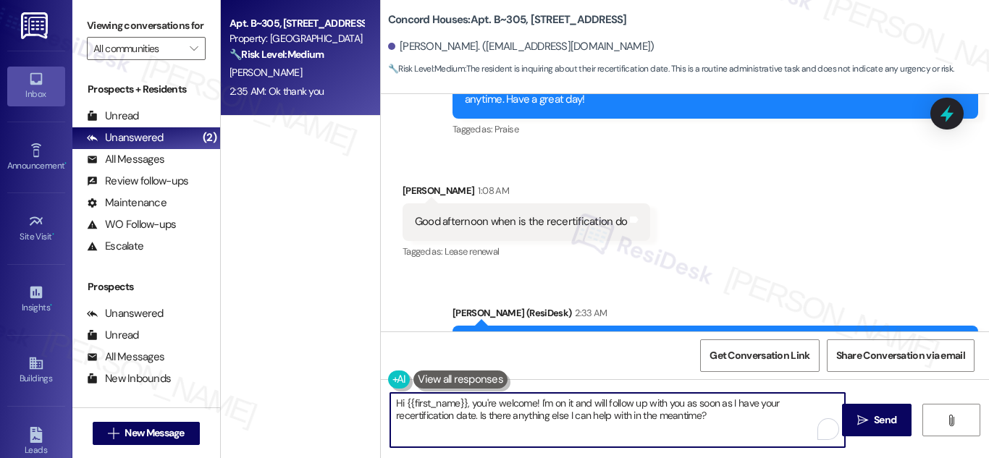
click at [573, 416] on textarea "Hi {{first_name}}, you're welcome! I'm on it and will follow up with you as soo…" at bounding box center [617, 420] width 455 height 54
drag, startPoint x: 414, startPoint y: 416, endPoint x: 639, endPoint y: 427, distance: 224.8
click at [639, 427] on textarea "Hi {{first_name}}, you're welcome! I'm on it and will follow up with you as soo…" at bounding box center [617, 420] width 455 height 54
type textarea "Hi {{first_name}}, you're welcome! I'm on it and will follow up with you as soo…"
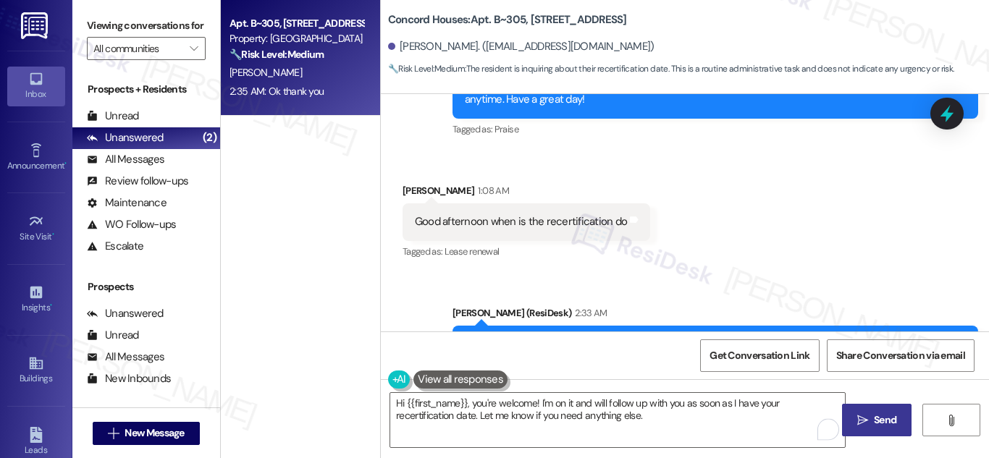
click at [897, 419] on span "Send" at bounding box center [885, 420] width 28 height 15
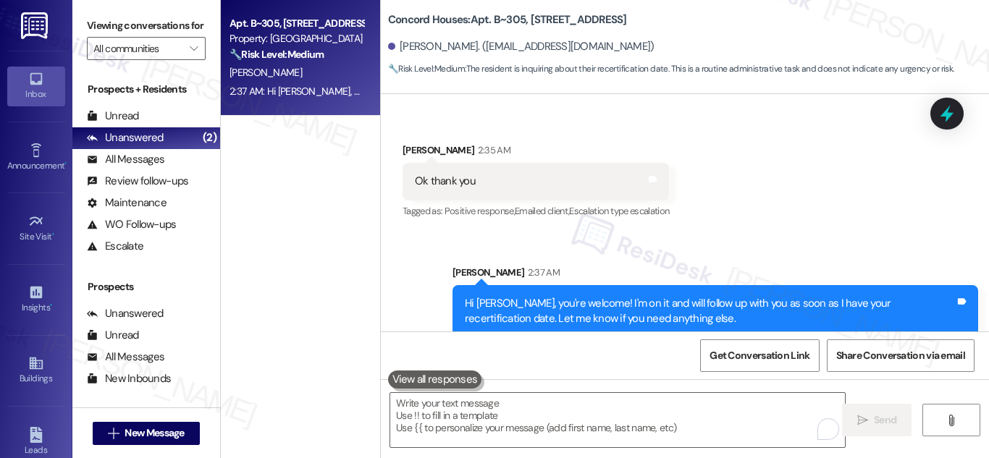
scroll to position [1686, 0]
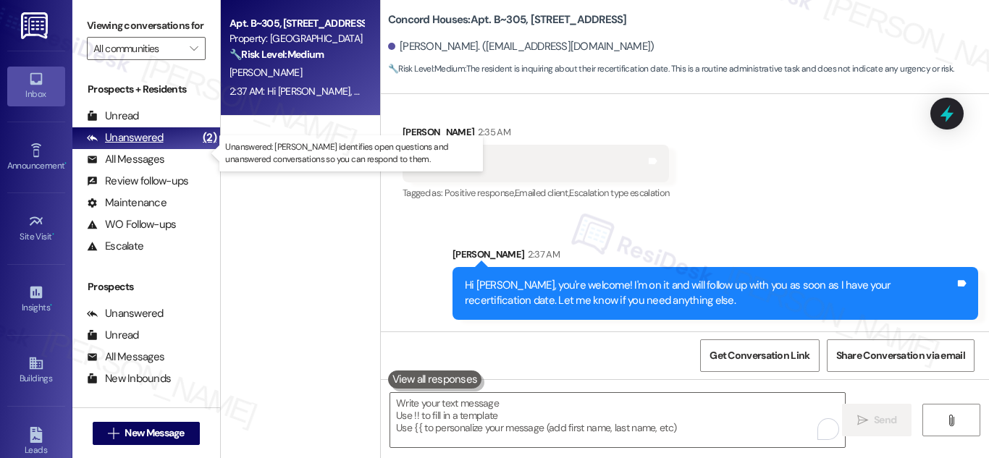
click at [176, 149] on div "Unanswered (2)" at bounding box center [146, 138] width 148 height 22
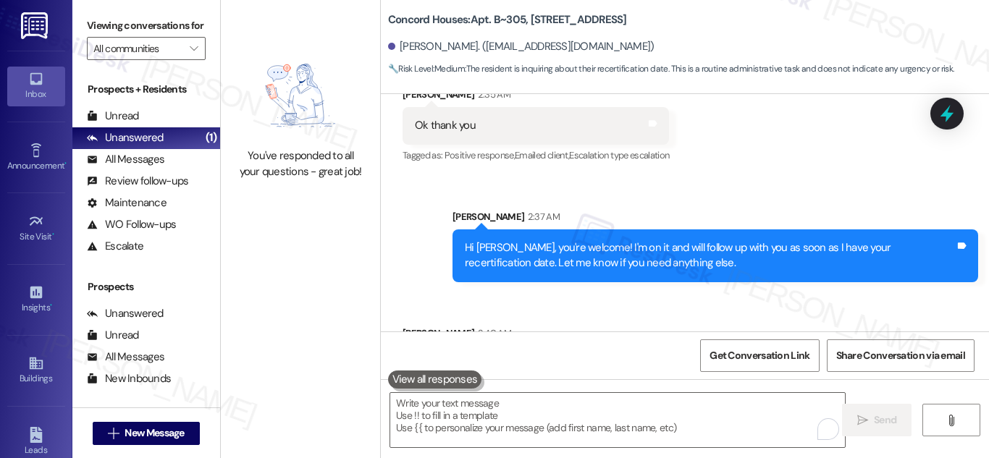
scroll to position [1788, 0]
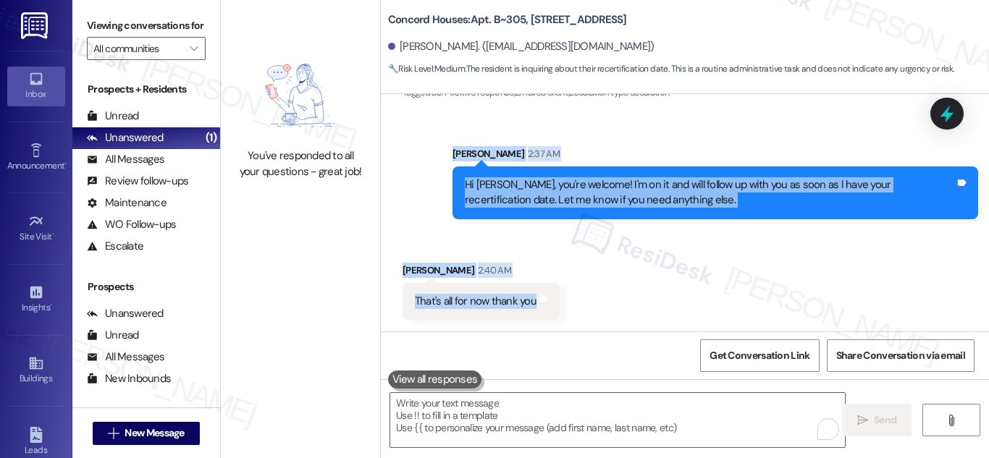
drag, startPoint x: 444, startPoint y: 146, endPoint x: 586, endPoint y: 298, distance: 207.5
click at [586, 298] on div "Lease started Feb 01, 2025 at 8:00 AM Survey, sent via SMS Residesk Automated S…" at bounding box center [685, 212] width 608 height 237
copy div "Sarah 2:37 AM Hi Eduardo, you're welcome! I'm on it and will follow up with you…"
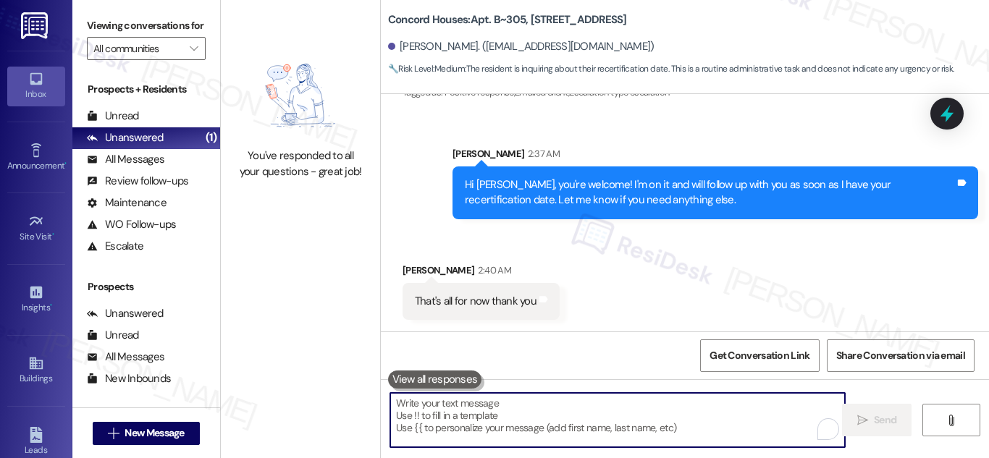
click at [580, 398] on textarea "To enrich screen reader interactions, please activate Accessibility in Grammarl…" at bounding box center [617, 420] width 455 height 54
paste textarea "You got it, Eduardo! Thanks for letting me know. I’ll be in touch once I have y…"
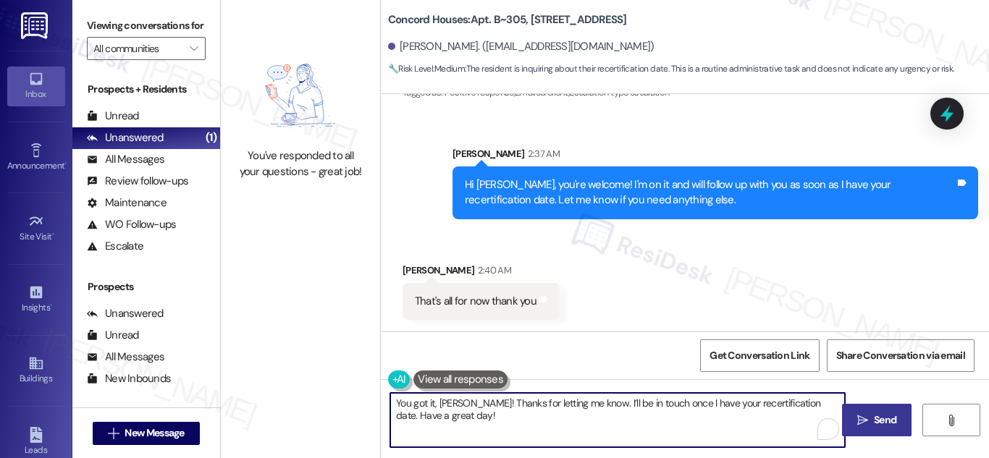
type textarea "You got it, Eduardo! Thanks for letting me know. I’ll be in touch once I have y…"
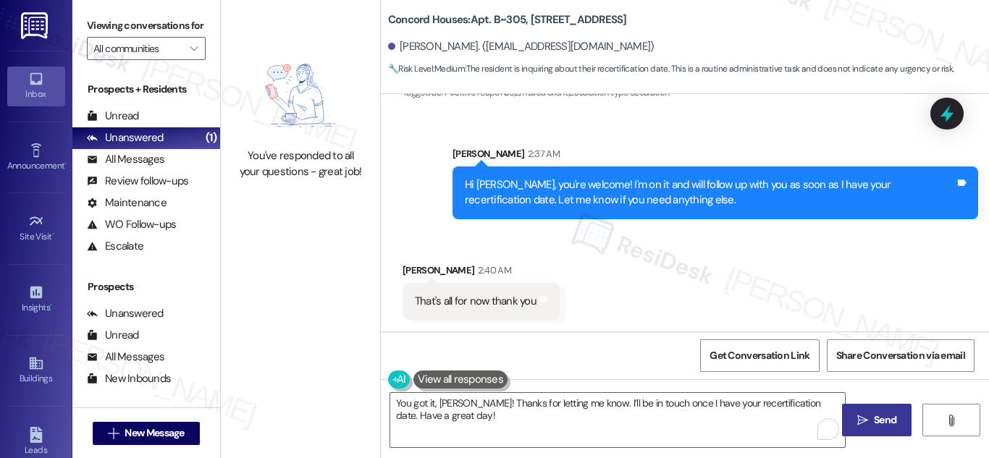
click at [858, 422] on icon "" at bounding box center [862, 421] width 11 height 12
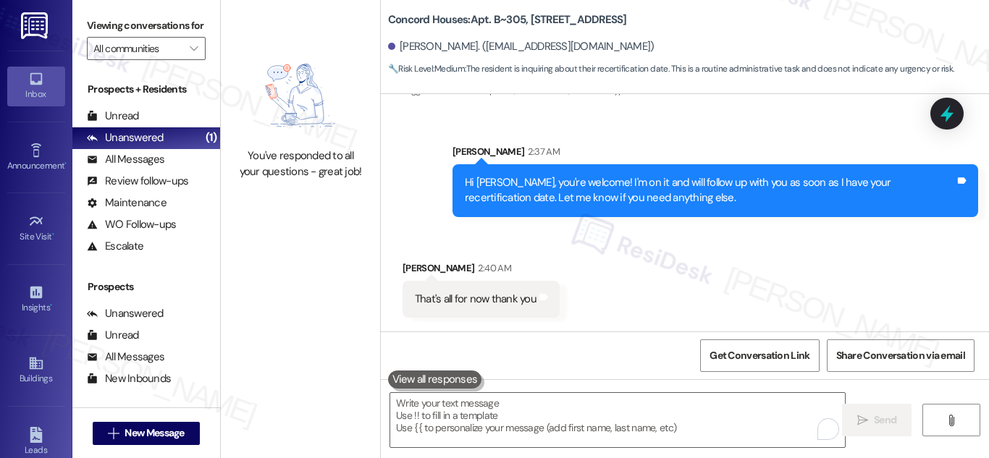
scroll to position [1904, 0]
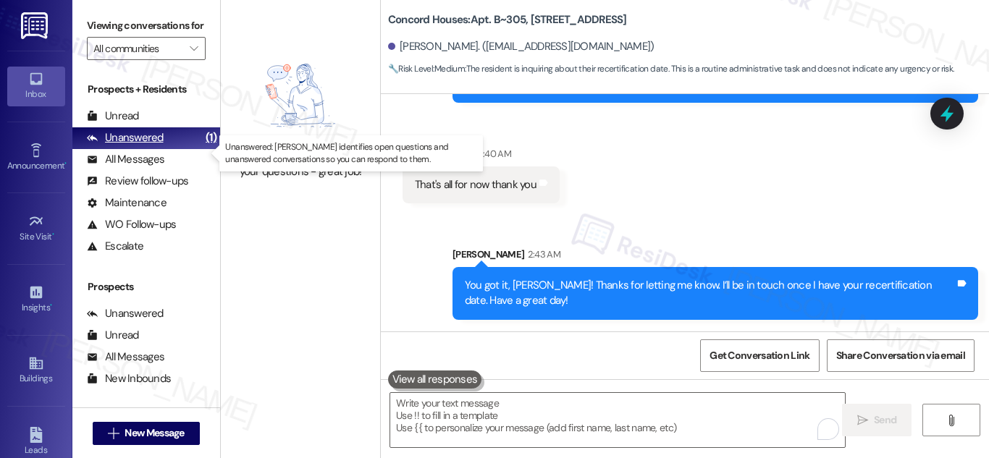
click at [150, 146] on div "Unanswered" at bounding box center [125, 137] width 77 height 15
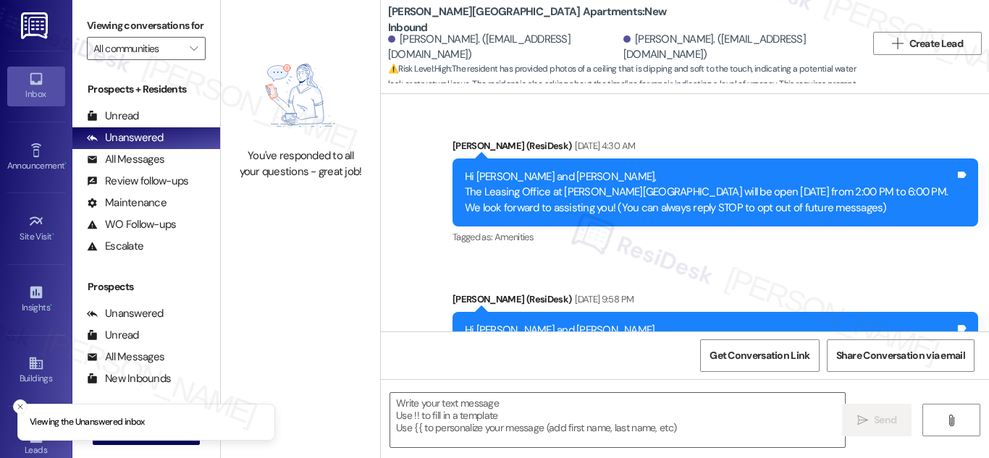
scroll to position [3544, 0]
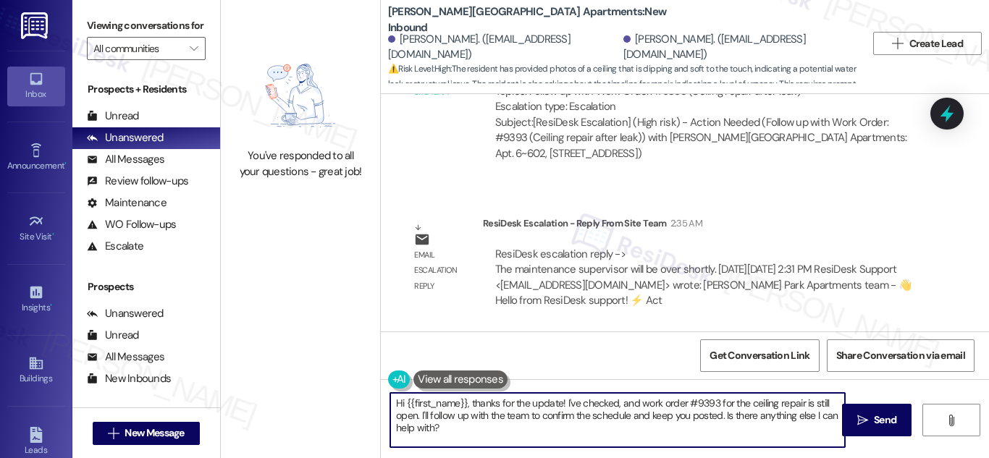
click at [500, 401] on textarea "Hi {{first_name}}, thanks for the update! I've checked, and work order #9393 fo…" at bounding box center [617, 420] width 455 height 54
drag, startPoint x: 468, startPoint y: 404, endPoint x: 481, endPoint y: 429, distance: 27.9
click at [481, 429] on textarea "Hi {{first_name}}, thanks for the update! I've checked, and work order #9393 fo…" at bounding box center [617, 420] width 455 height 54
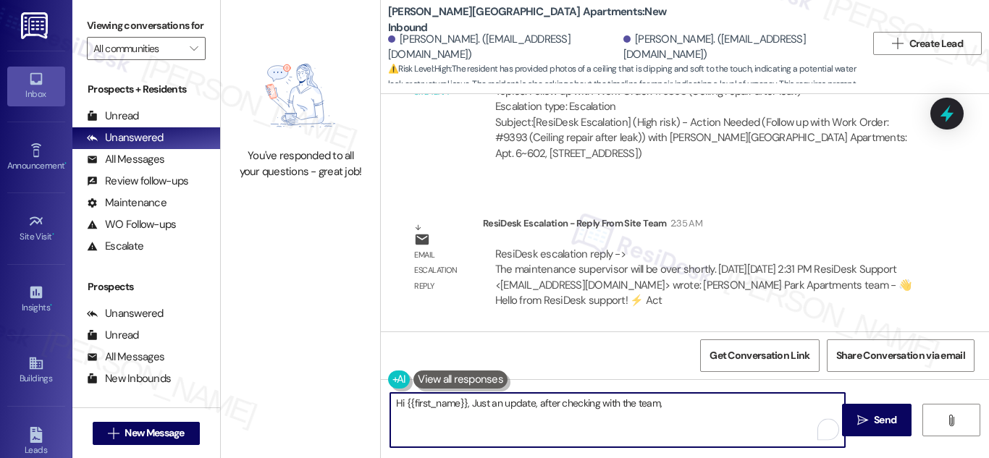
paste textarea "The maintenance supervisor will be over shortly."
click at [680, 407] on textarea "Hi {{first_name}}, Just an update, after checking with the team, The maintenanc…" at bounding box center [617, 420] width 455 height 54
click at [520, 428] on textarea "Hi {{first_name}}, Just an update, after checking with the team, the maintenanc…" at bounding box center [617, 420] width 455 height 54
click at [518, 421] on textarea "Hi {{first_name}}, Just an update, after checking with the team, the maintenanc…" at bounding box center [617, 420] width 455 height 54
click at [692, 410] on textarea "Hi {{first_name}}, Just an update, after checking with the team, the maintenanc…" at bounding box center [617, 420] width 455 height 54
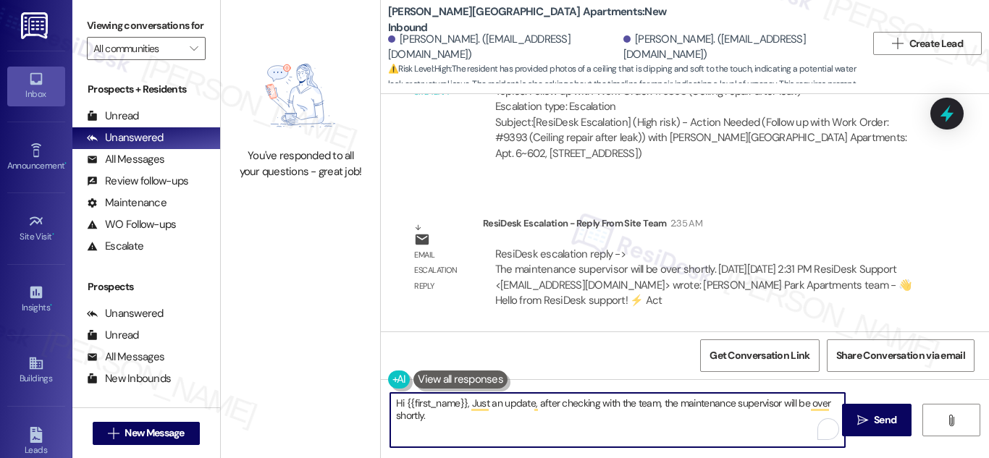
click at [466, 423] on textarea "Hi {{first_name}}, Just an update, after checking with the team, the maintenanc…" at bounding box center [617, 420] width 455 height 54
click at [634, 405] on textarea "Hi {{first_name}}, Just an update, after checking with the team, the maintenanc…" at bounding box center [617, 420] width 455 height 54
click at [465, 408] on textarea "Hi {{first_name}}, Just an update, after checking with the team, the maintenanc…" at bounding box center [617, 420] width 455 height 54
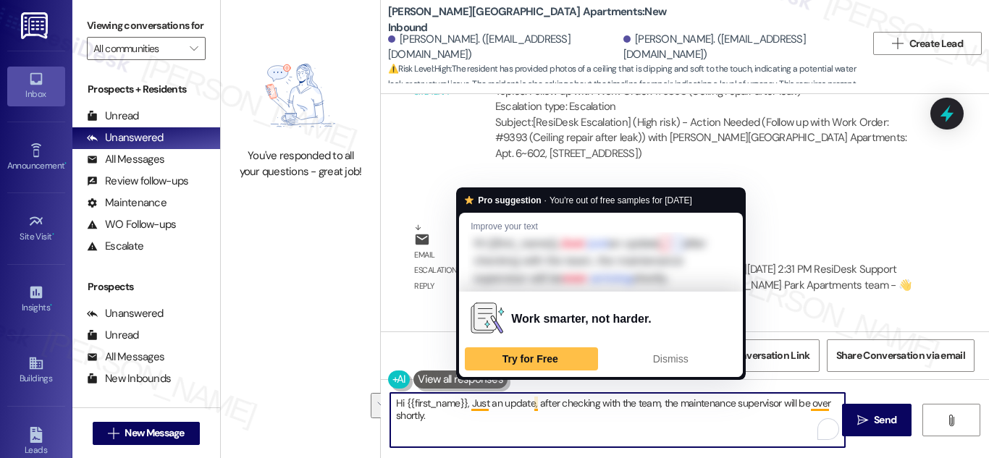
click at [475, 401] on textarea "Hi {{first_name}}, Just an update, after checking with the team, the maintenanc…" at bounding box center [617, 420] width 455 height 54
drag, startPoint x: 471, startPoint y: 402, endPoint x: 480, endPoint y: 423, distance: 23.0
click at [480, 423] on textarea "Hi {{first_name}}, Just an update, after checking with the team, the maintenanc…" at bounding box center [617, 420] width 455 height 54
drag, startPoint x: 470, startPoint y: 403, endPoint x: 482, endPoint y: 421, distance: 21.5
click at [482, 421] on textarea "Hi {{first_name}}, Just an update, after checking with the team, the maintenanc…" at bounding box center [617, 420] width 455 height 54
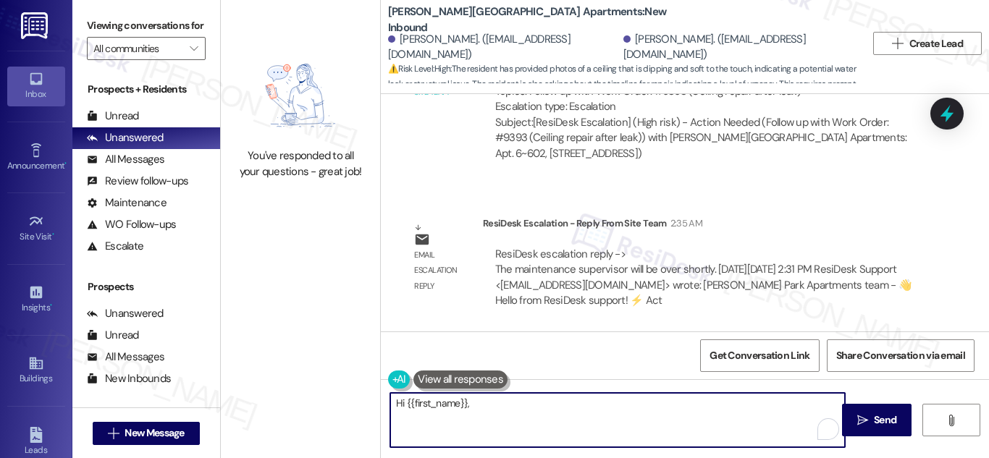
paste textarea "Just an update, after checking with the team, the maintenance supervisor will b…"
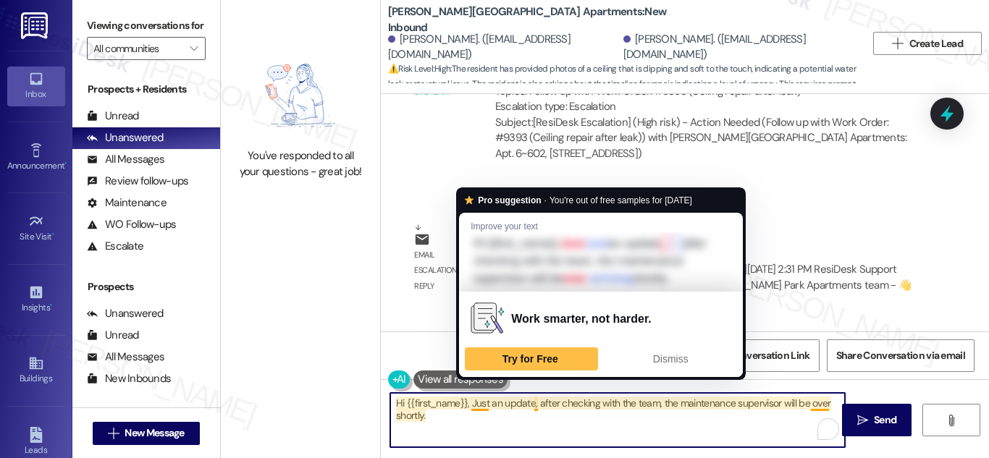
click at [519, 422] on textarea "Hi {{first_name}}, Just an update, after checking with the team, the maintenanc…" at bounding box center [617, 420] width 455 height 54
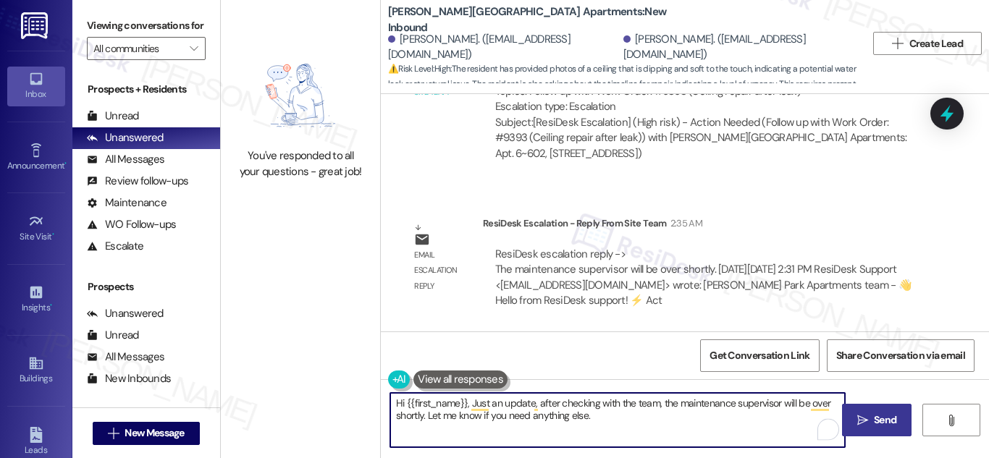
type textarea "Hi {{first_name}}, Just an update, after checking with the team, the maintenanc…"
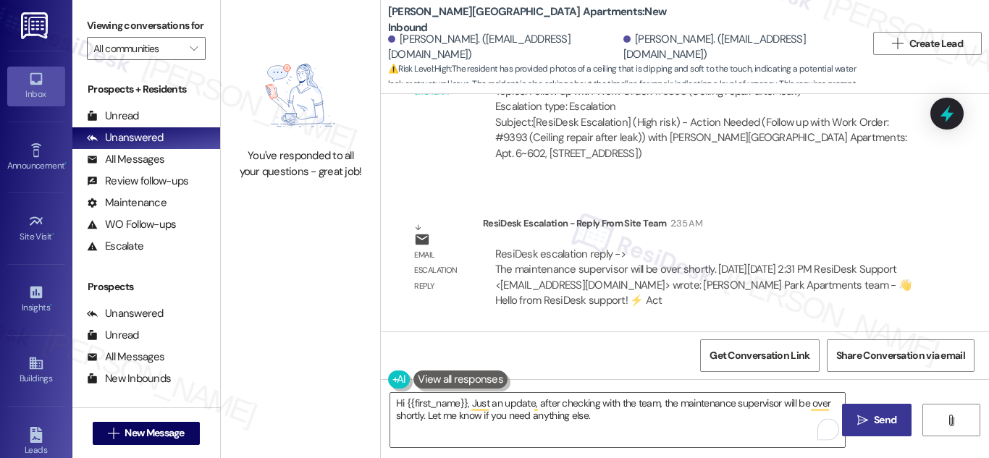
click at [875, 415] on span "Send" at bounding box center [885, 420] width 22 height 15
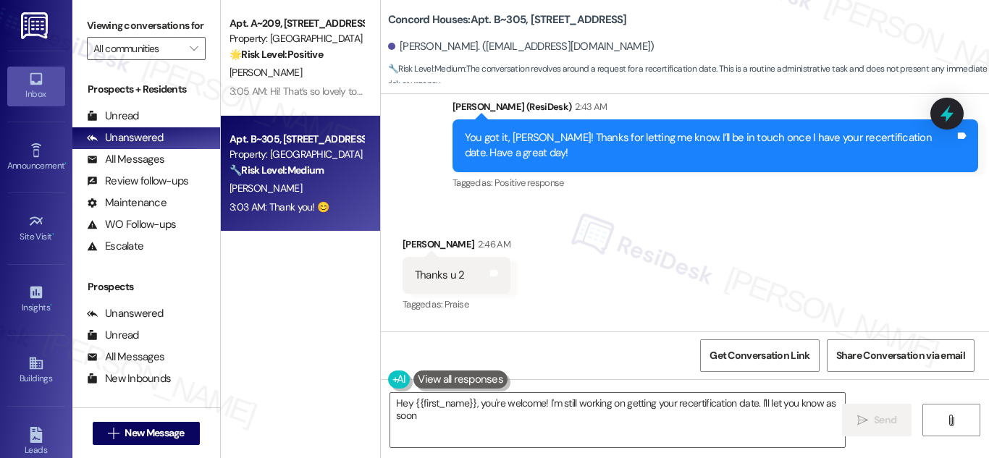
scroll to position [2283, 0]
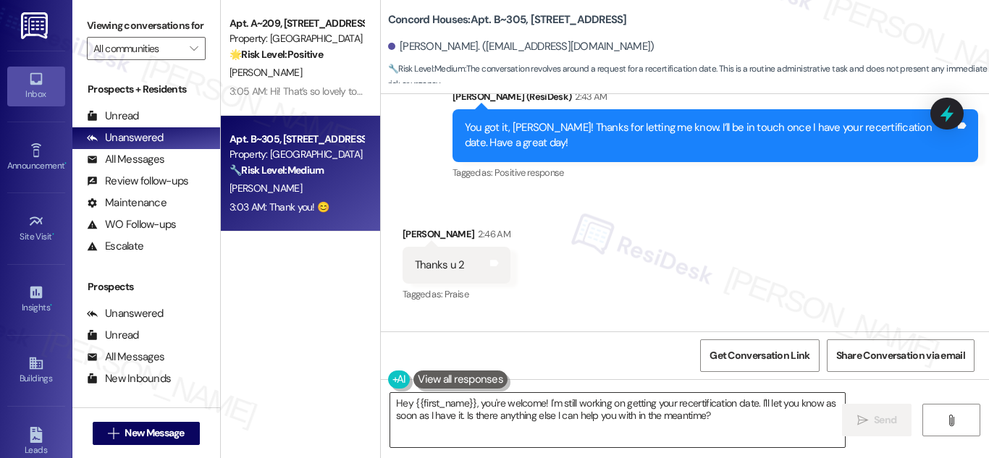
click at [477, 403] on textarea "Hey {{first_name}}, you're welcome! I'm still working on getting your recertifi…" at bounding box center [617, 420] width 455 height 54
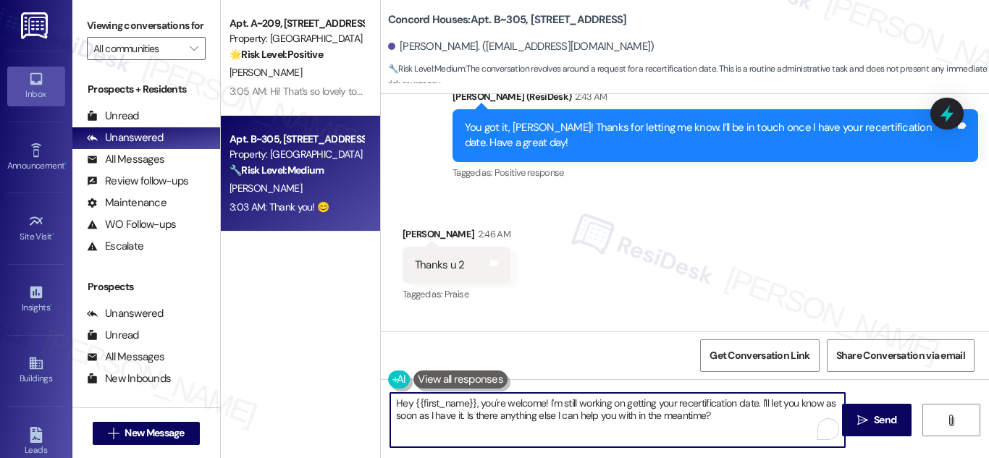
click at [478, 403] on textarea "Hey {{first_name}}, you're welcome! I'm still working on getting your recertifi…" at bounding box center [617, 420] width 455 height 54
drag, startPoint x: 478, startPoint y: 403, endPoint x: 455, endPoint y: 419, distance: 27.1
click at [455, 419] on textarea "Hey {{first_name}}, you're welcome! I'm still working on getting your recertifi…" at bounding box center [617, 420] width 455 height 54
drag, startPoint x: 462, startPoint y: 417, endPoint x: 384, endPoint y: 406, distance: 79.0
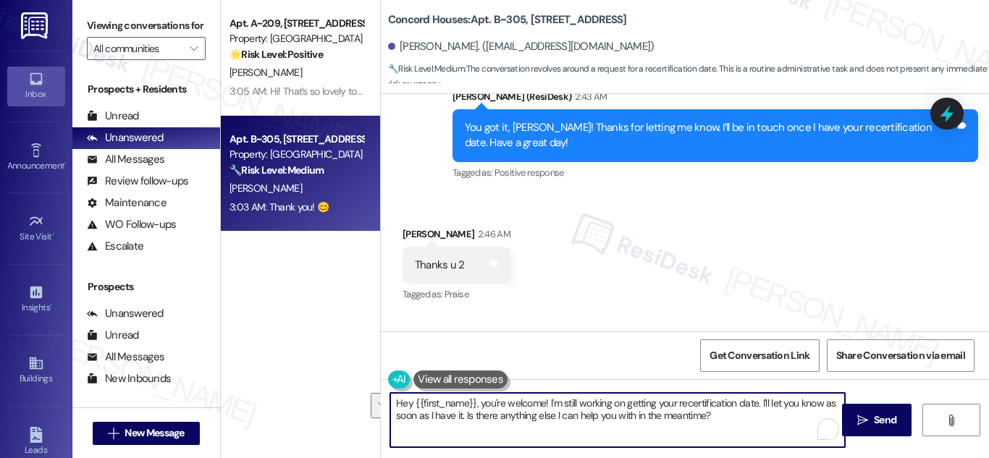
click at [384, 406] on div "Hey {{first_name}}, you're welcome! I'm still working on getting your recertifi…" at bounding box center [610, 420] width 456 height 56
paste textarea "i Eduardo! Recertification appointments will be available starting Monday, Octo…"
click at [445, 403] on textarea "Hi Eduardo! Recertification appointments will be available starting Monday, Oct…" at bounding box center [617, 420] width 455 height 54
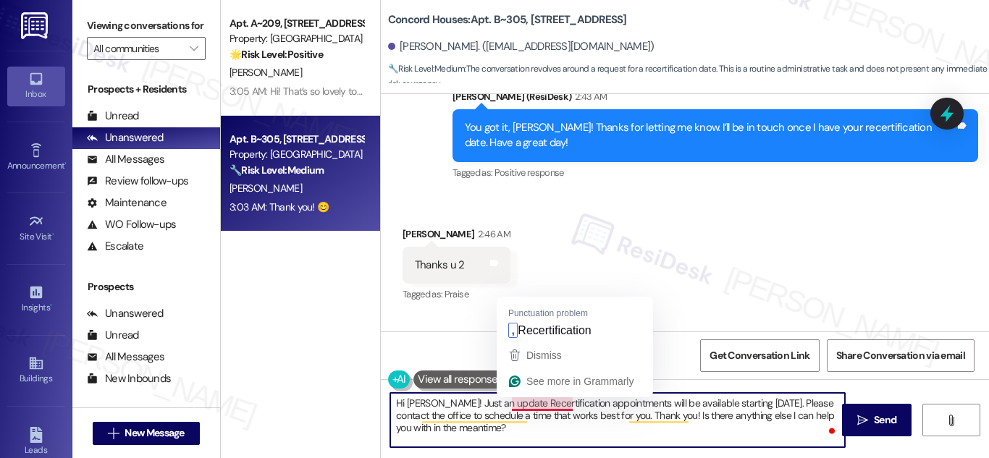
click at [533, 407] on textarea "Hi Eduardo! Just an update Recertification appointments will be available start…" at bounding box center [617, 420] width 455 height 54
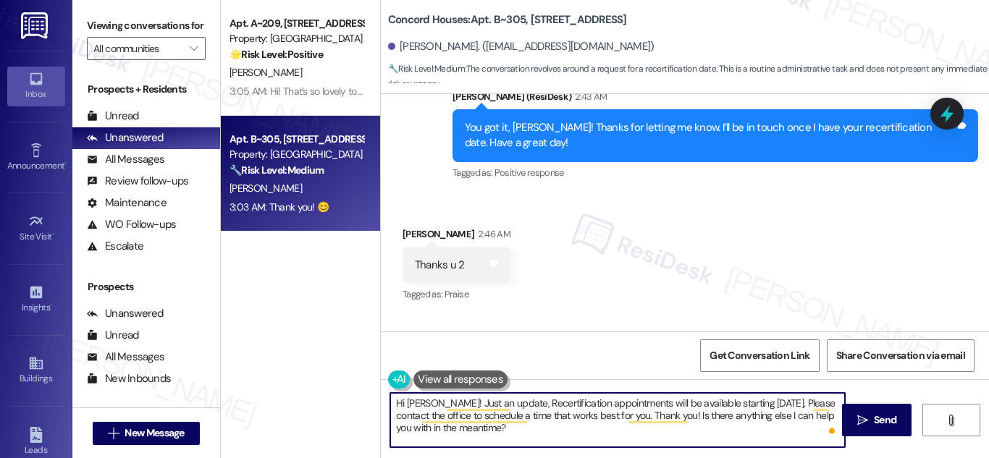
click at [542, 409] on textarea "Hi Eduardo! Just an update, Recertification appointments will be available star…" at bounding box center [617, 420] width 455 height 54
click at [579, 414] on textarea "Hi Eduardo! Just an update, Recertification appointments will be available star…" at bounding box center [617, 420] width 455 height 54
click at [494, 428] on textarea "Hi Eduardo! Just an update, Recertification appointments will be available star…" at bounding box center [617, 420] width 455 height 54
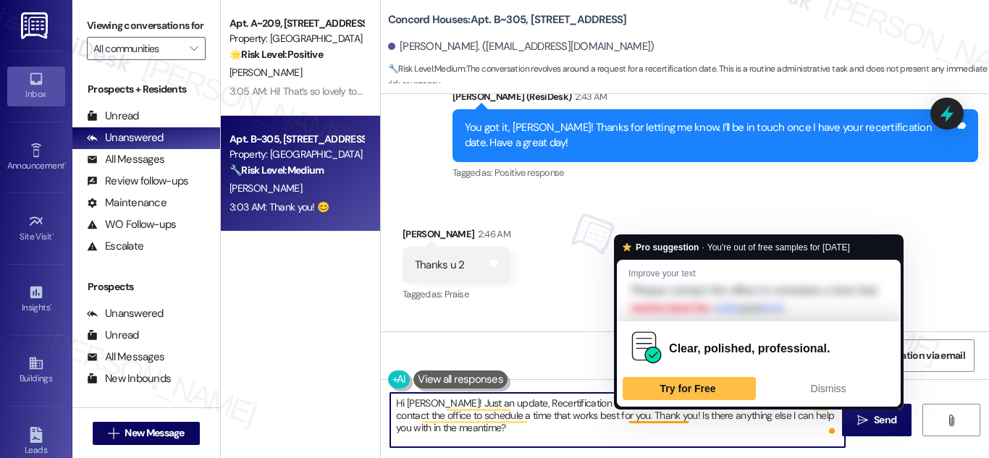
click at [539, 418] on textarea "Hi Eduardo! Just an update, Recertification appointments will be available star…" at bounding box center [617, 420] width 455 height 54
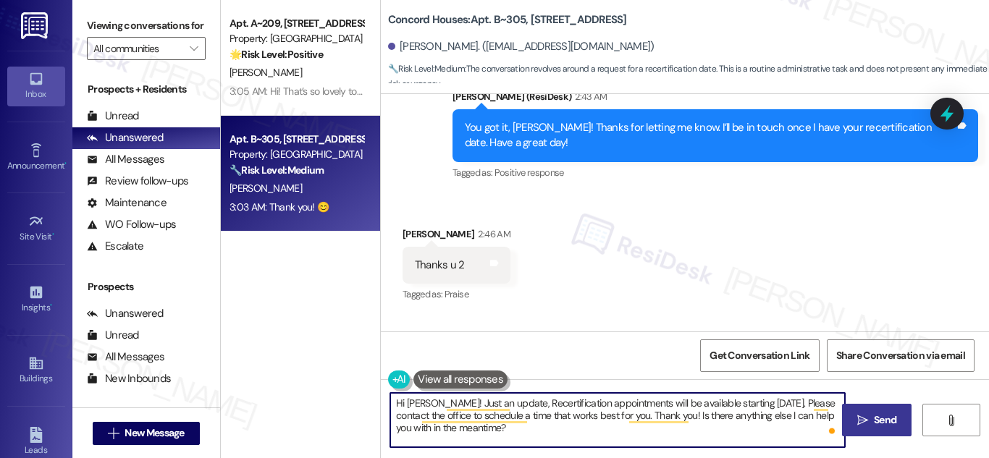
type textarea "Hi Eduardo! Just an update, Recertification appointments will be available star…"
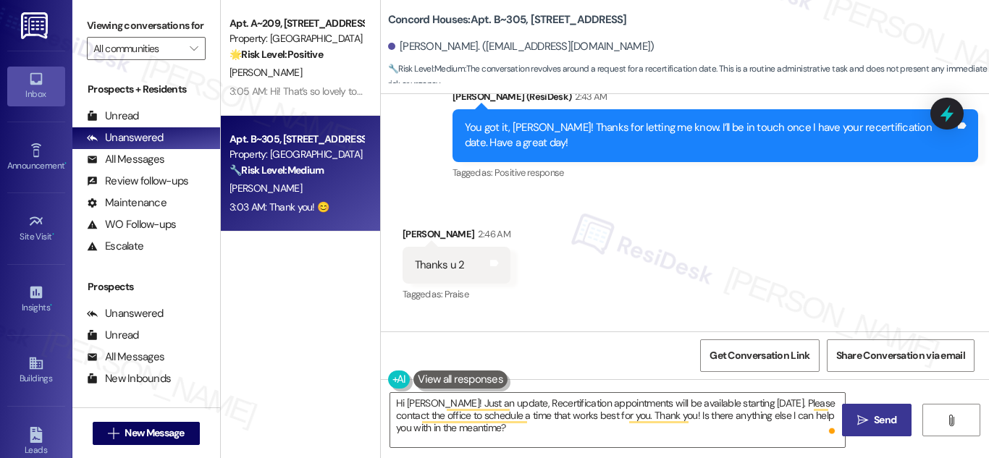
click at [871, 420] on span "Send" at bounding box center [885, 420] width 28 height 15
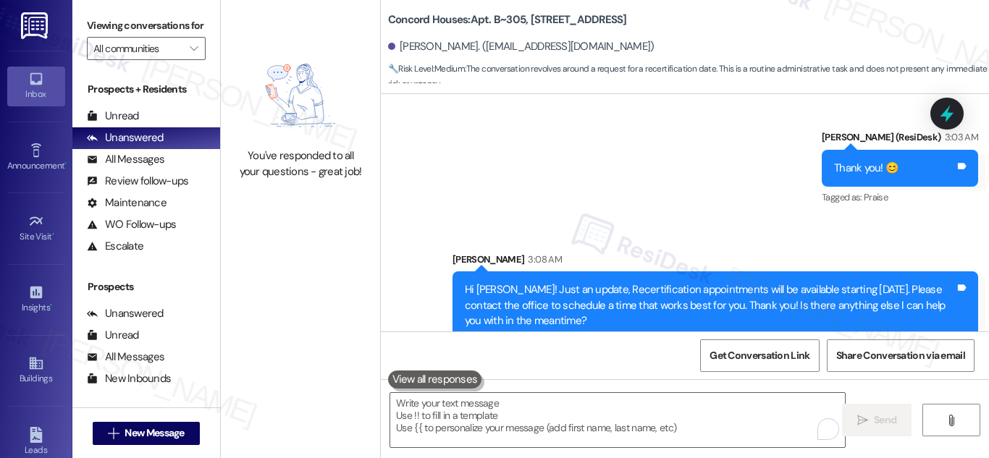
scroll to position [2538, 0]
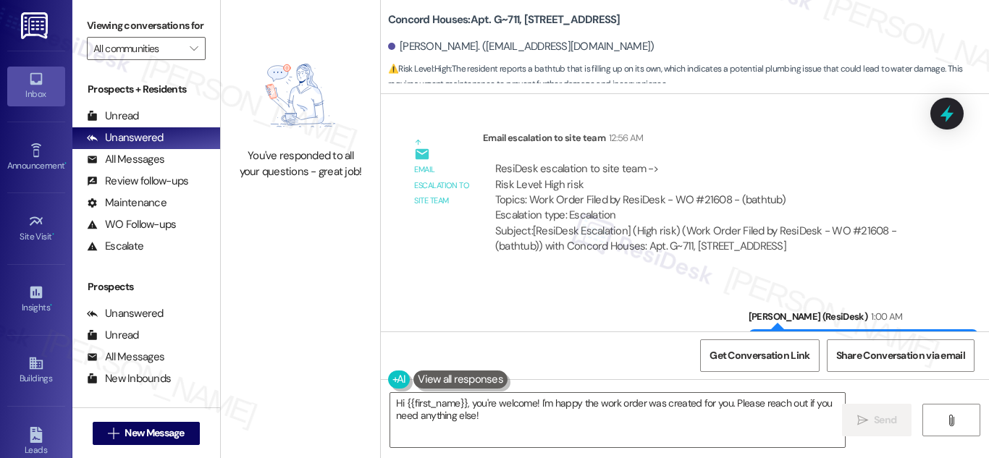
scroll to position [2197, 0]
click at [506, 419] on textarea "Hi {{first_name}}, you're welcome! I'm happy the work order was created for you…" at bounding box center [617, 420] width 455 height 54
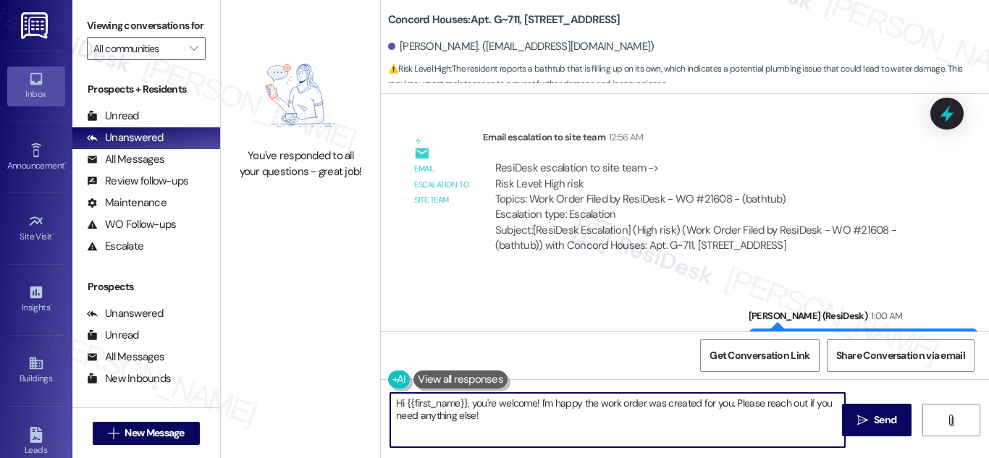
click at [506, 419] on textarea "Hi {{first_name}}, you're welcome! I'm happy the work order was created for you…" at bounding box center [617, 420] width 455 height 54
paste textarea "! We’re currently waiting to enter the unit, but we’ll need someone home since …"
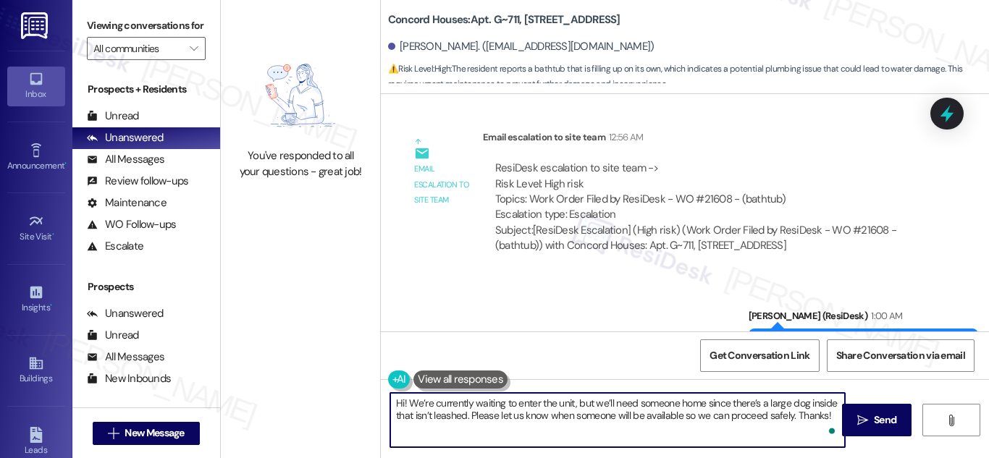
click at [405, 405] on textarea "Hi! We’re currently waiting to enter the unit, but we’ll need someone home sinc…" at bounding box center [617, 420] width 455 height 54
click at [581, 405] on textarea "Hi! Just an updte, the maintenance team We’re currently waiting to enter the un…" at bounding box center [617, 420] width 455 height 54
click at [448, 411] on textarea "Hi! Just an updte, the maintenance team. We’re currently waiting to enter the u…" at bounding box center [617, 420] width 455 height 54
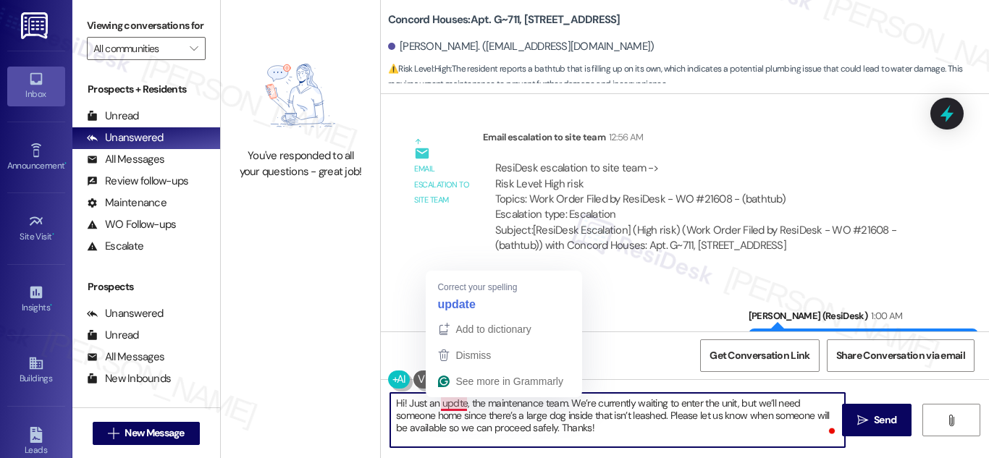
click at [454, 403] on textarea "Hi! Just an updte, the maintenance team. We’re currently waiting to enter the u…" at bounding box center [617, 420] width 455 height 54
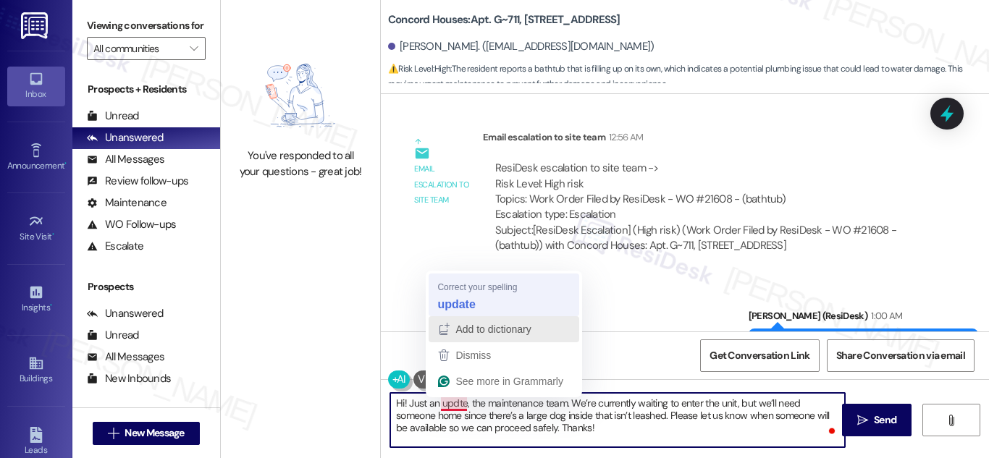
type textarea "Hi! Just an update, the maintenance team. We’re currently waiting to enter the …"
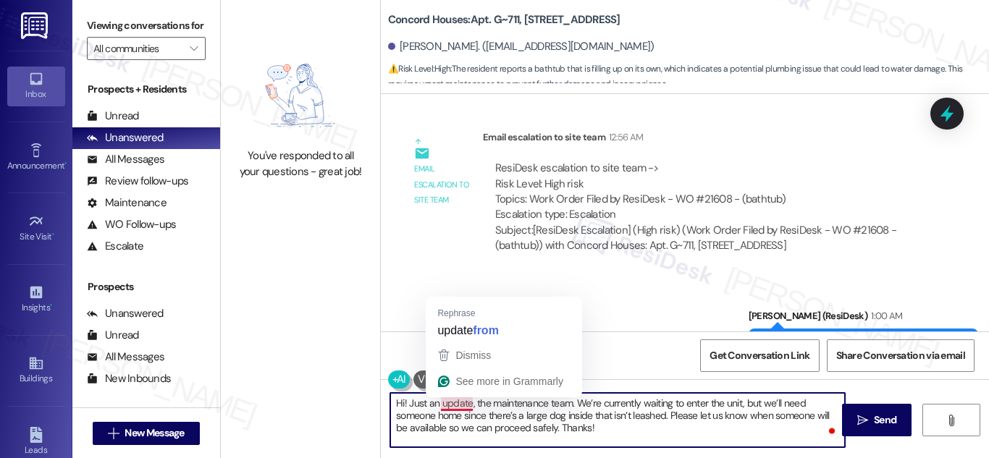
click at [455, 401] on textarea "Hi! Just an update, the maintenance team. We’re currently waiting to enter the …" at bounding box center [617, 420] width 455 height 54
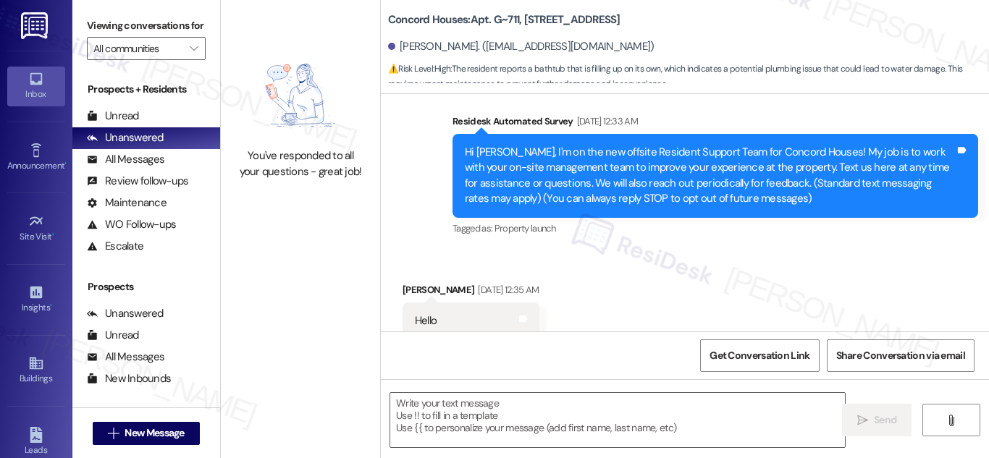
type textarea "Fetching suggested responses. Please feel free to read through the conversation…"
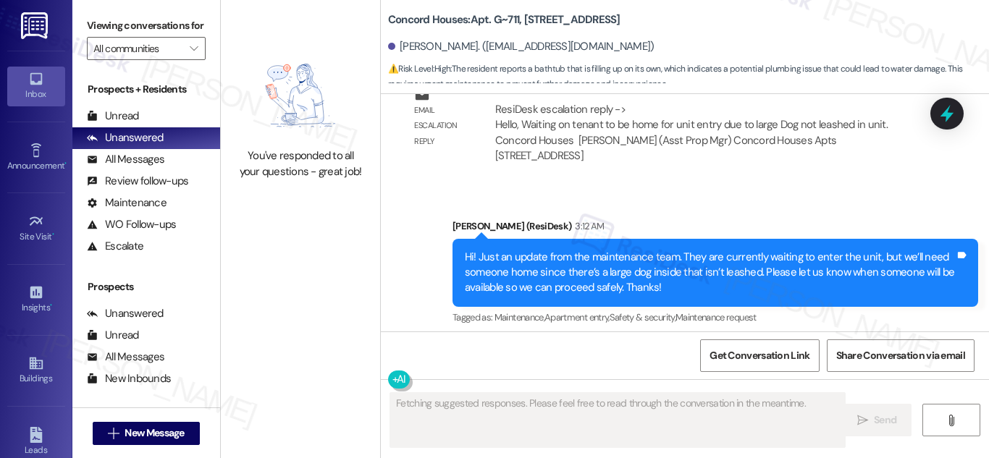
scroll to position [2712, 0]
